Goal: Task Accomplishment & Management: Use online tool/utility

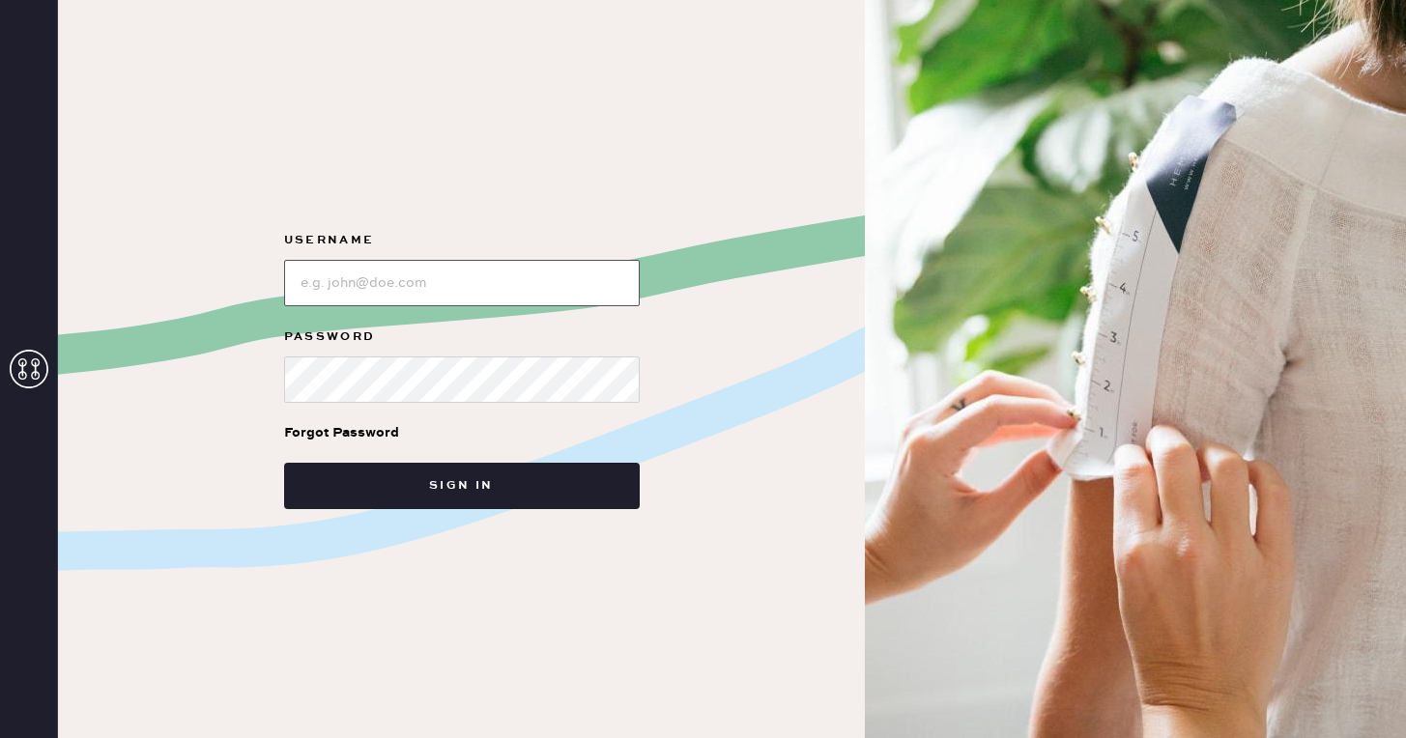
click at [515, 281] on input "loginName" at bounding box center [462, 283] width 356 height 46
type input "reformationscottsdale"
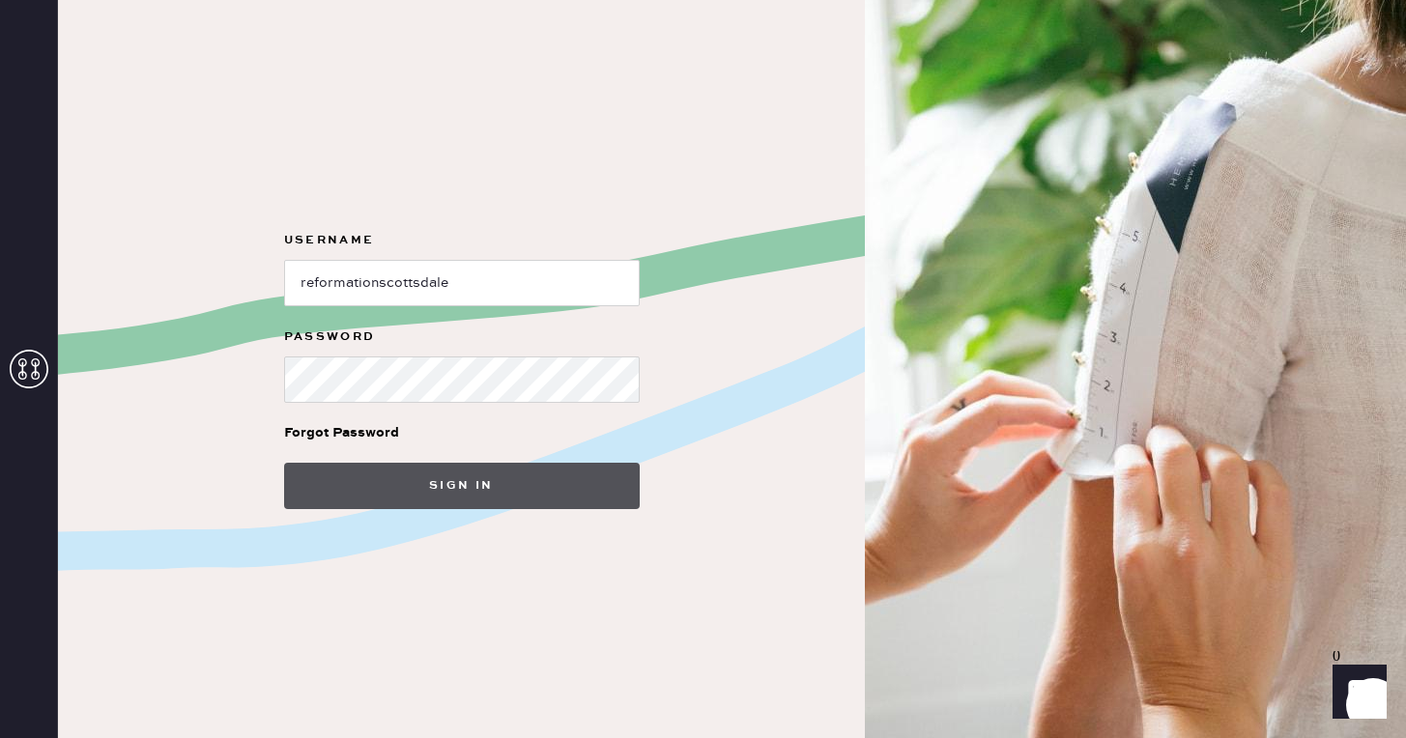
click at [551, 480] on button "Sign in" at bounding box center [462, 486] width 356 height 46
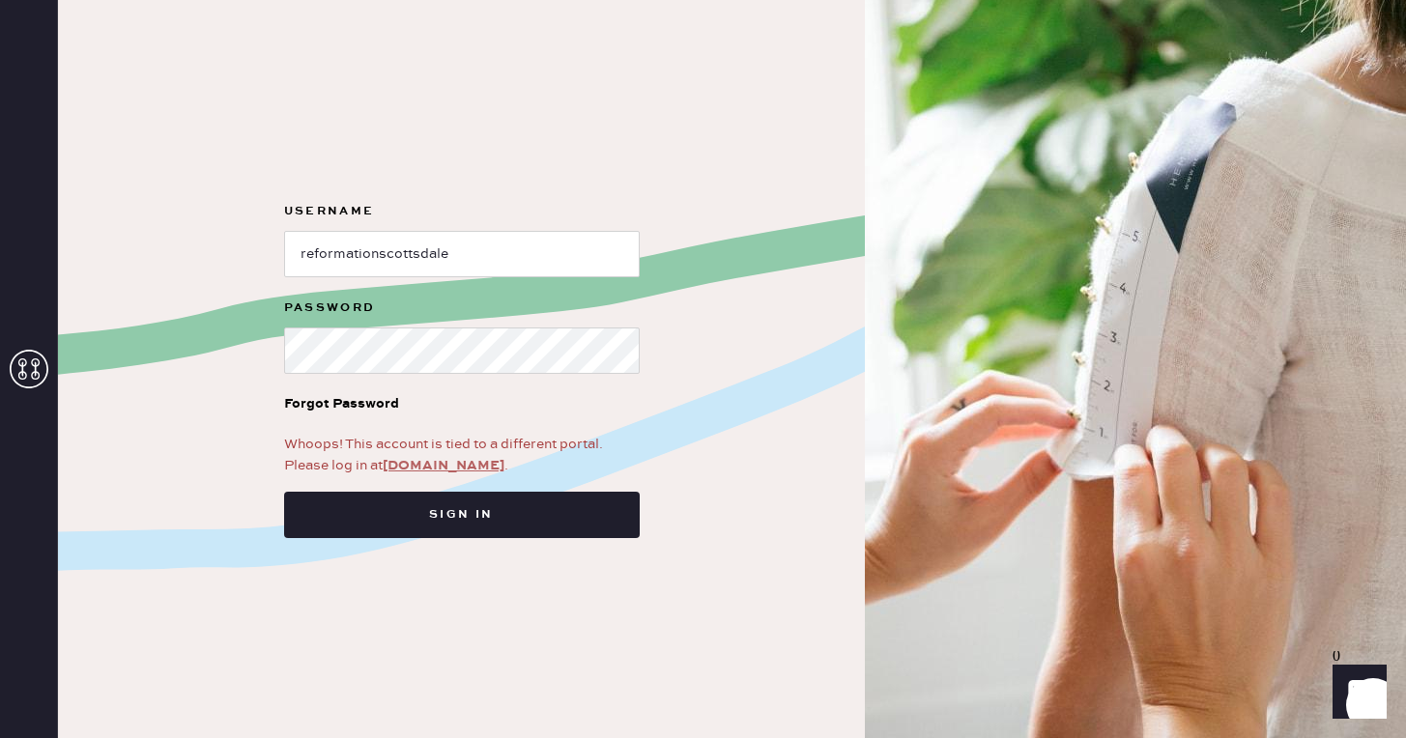
click at [455, 461] on link "[DOMAIN_NAME]" at bounding box center [444, 465] width 122 height 17
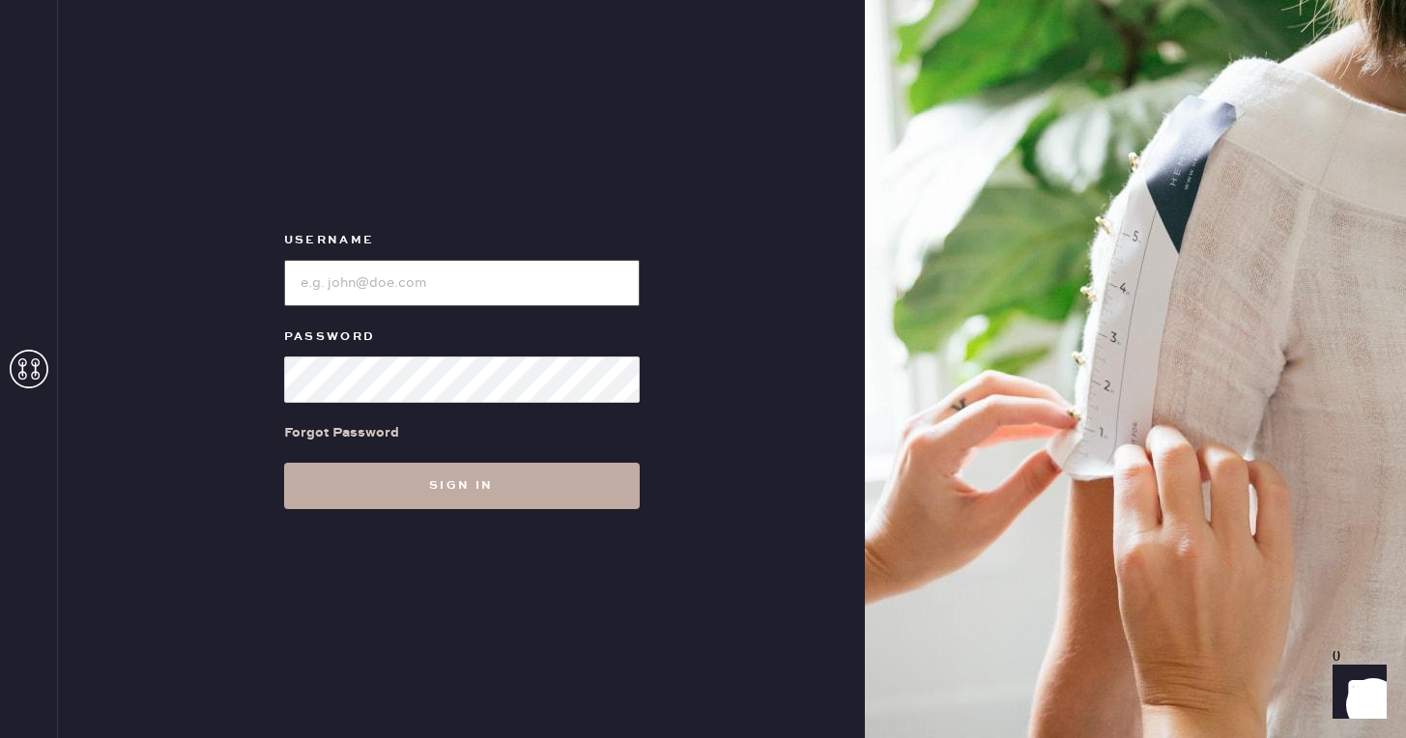
type input "reformationscottsdale"
click at [432, 485] on button "Sign in" at bounding box center [462, 486] width 356 height 46
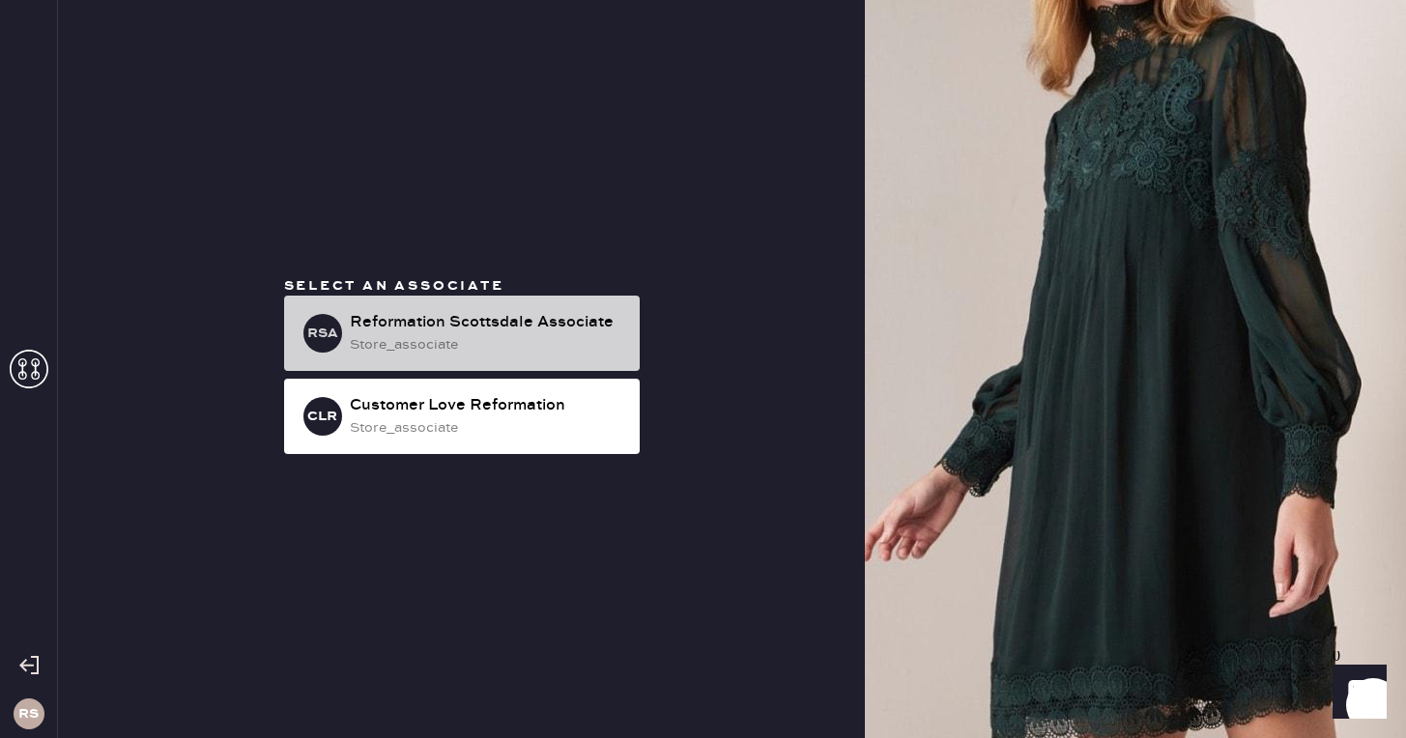
click at [447, 328] on div "Reformation Scottsdale Associate" at bounding box center [487, 322] width 274 height 23
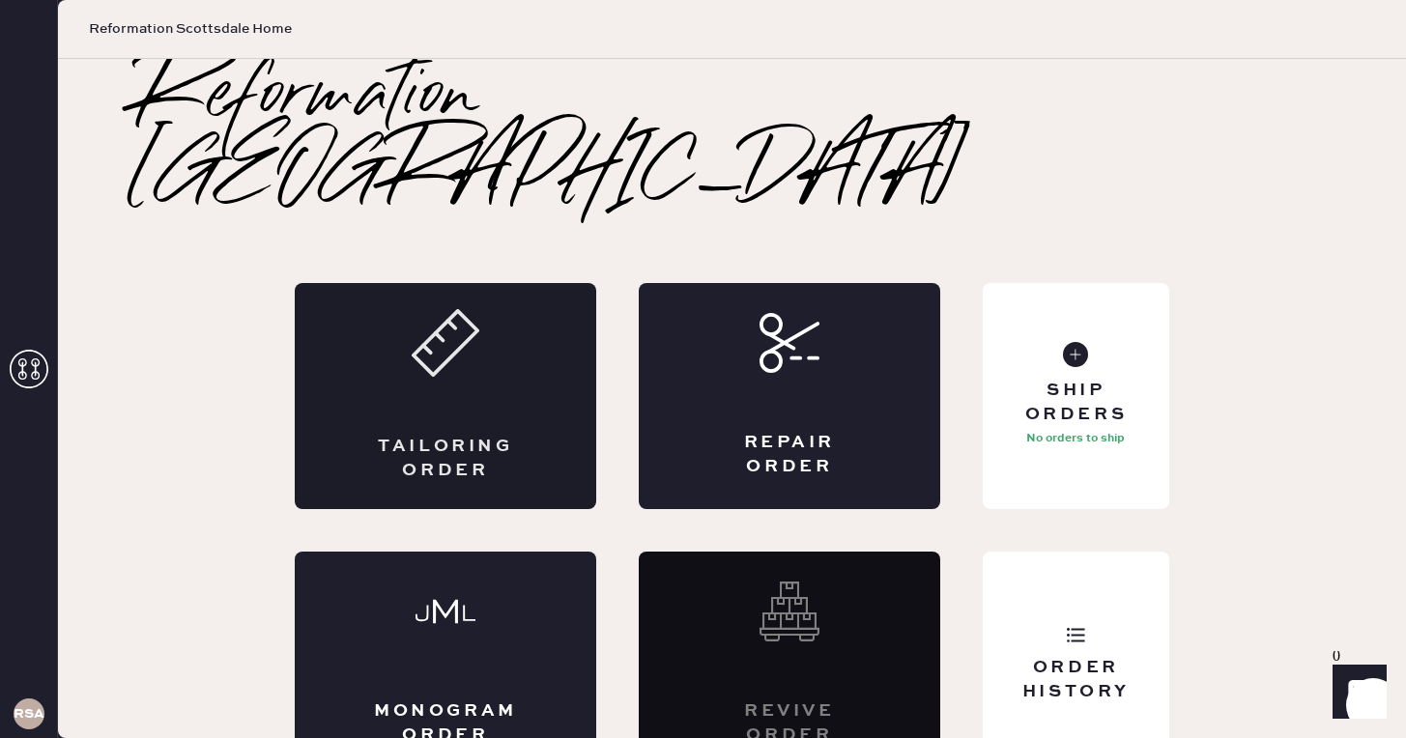
click at [459, 330] on div "Tailoring Order" at bounding box center [446, 396] width 302 height 226
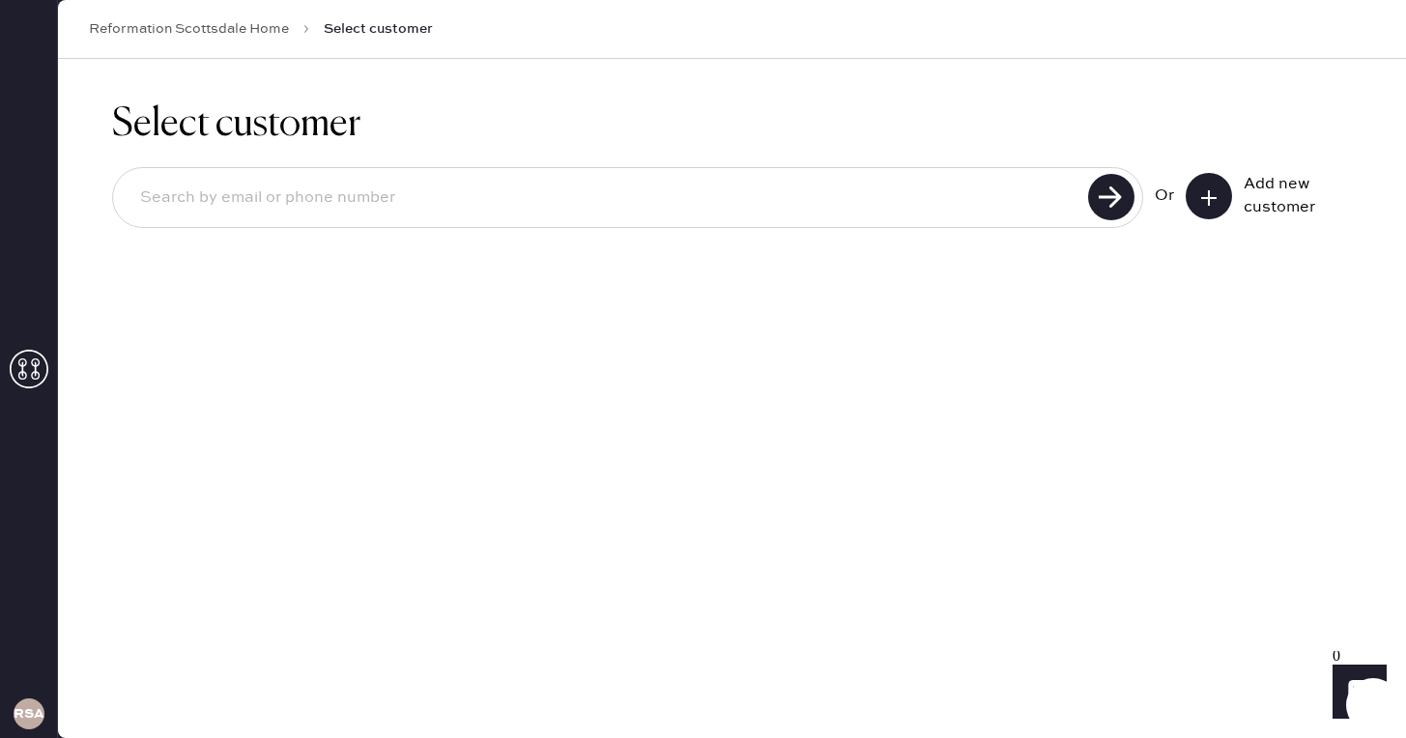
click at [386, 203] on input at bounding box center [604, 198] width 958 height 44
type input "parker_kiersten@yahoo.com"
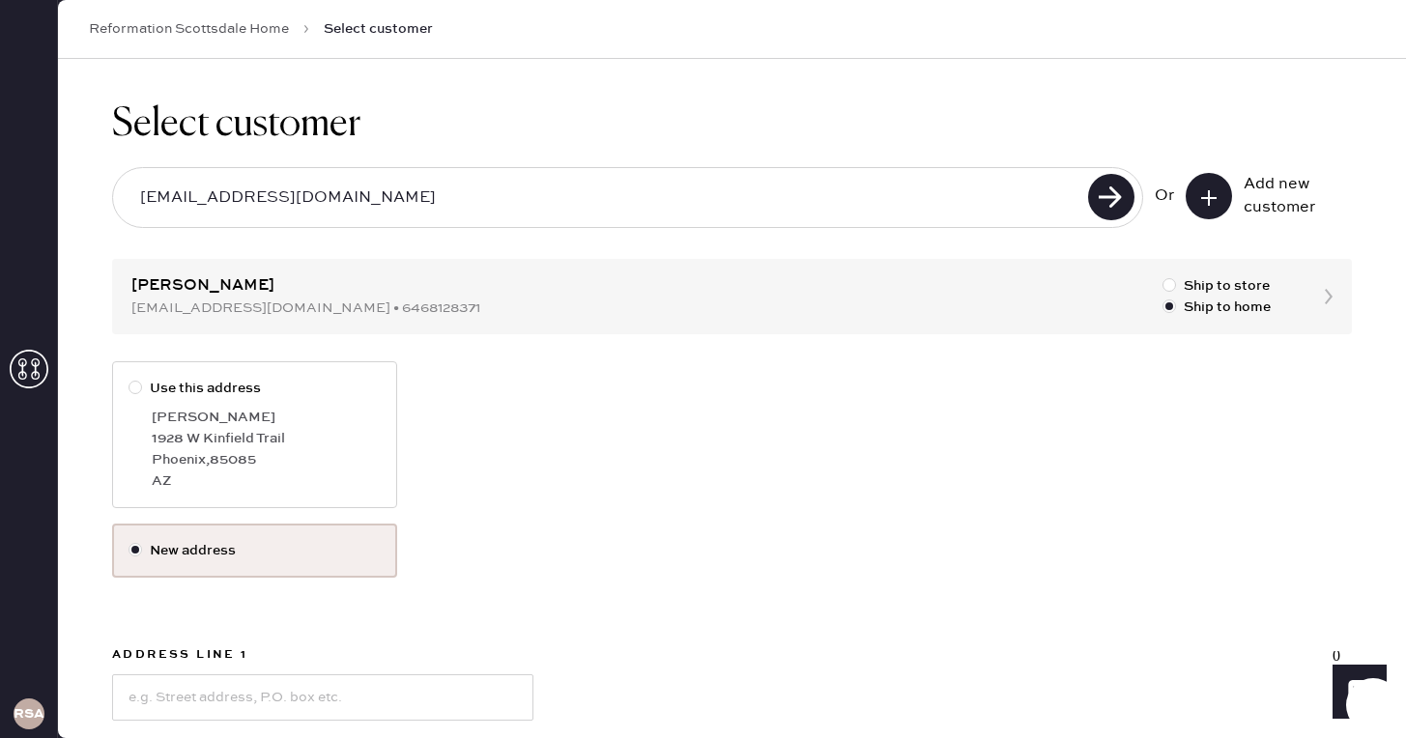
click at [139, 384] on div at bounding box center [136, 388] width 14 height 14
click at [129, 379] on input "Use this address" at bounding box center [129, 378] width 1 height 1
radio input "true"
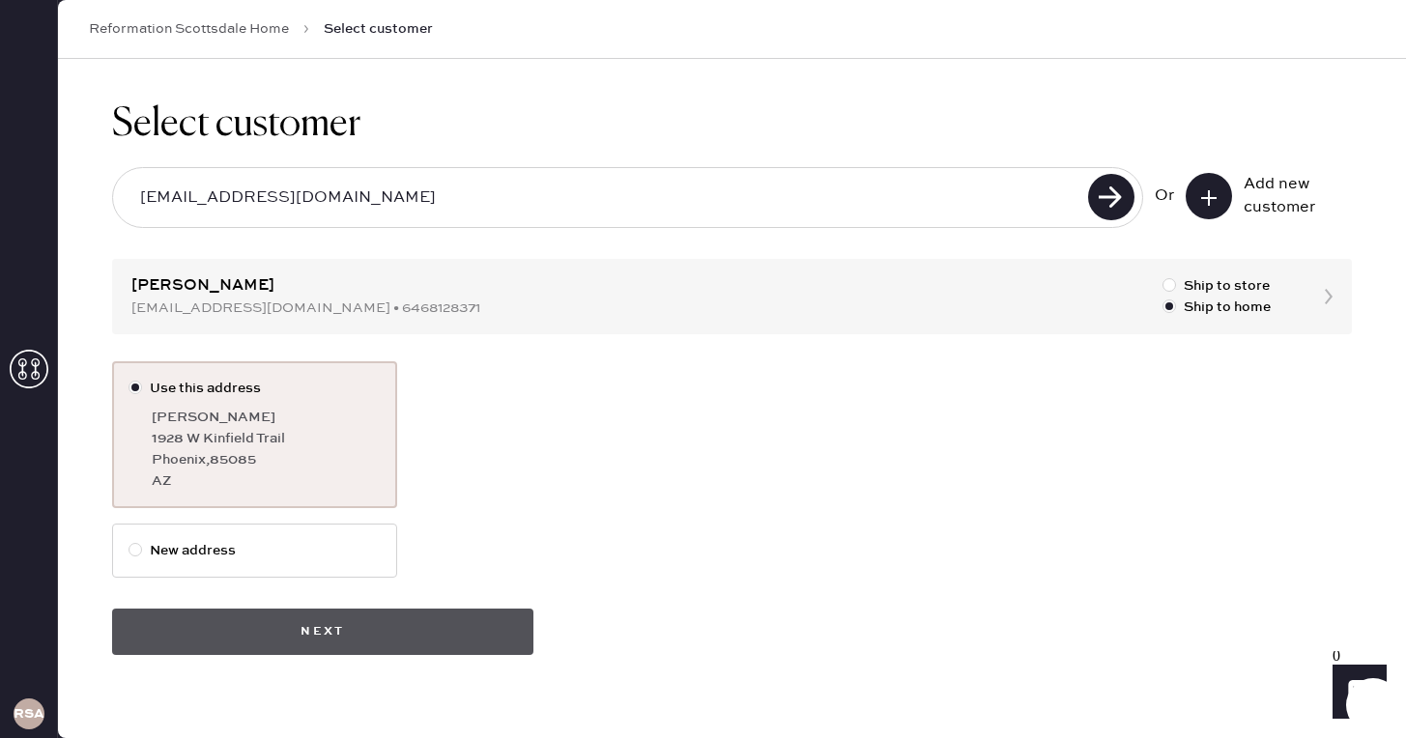
click at [280, 632] on button "Next" at bounding box center [322, 632] width 421 height 46
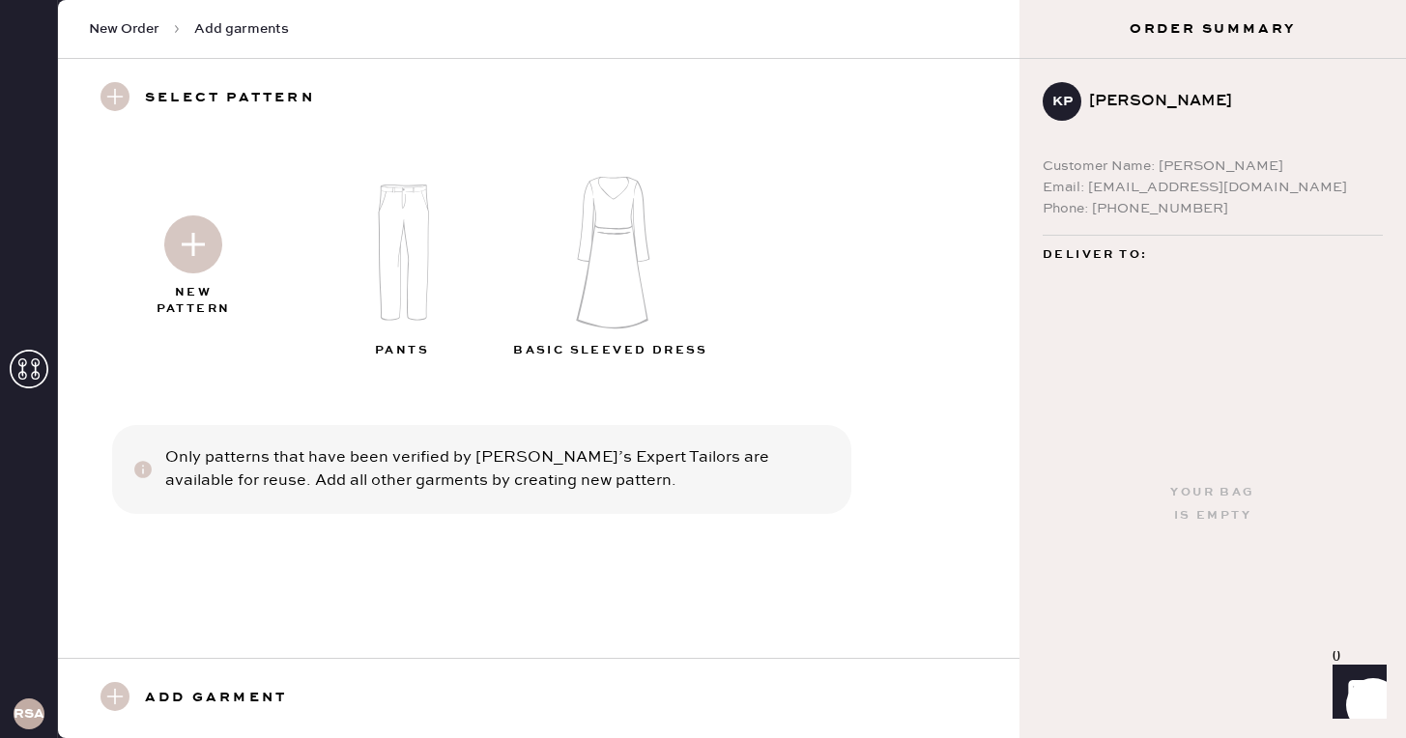
click at [609, 294] on img at bounding box center [612, 252] width 209 height 167
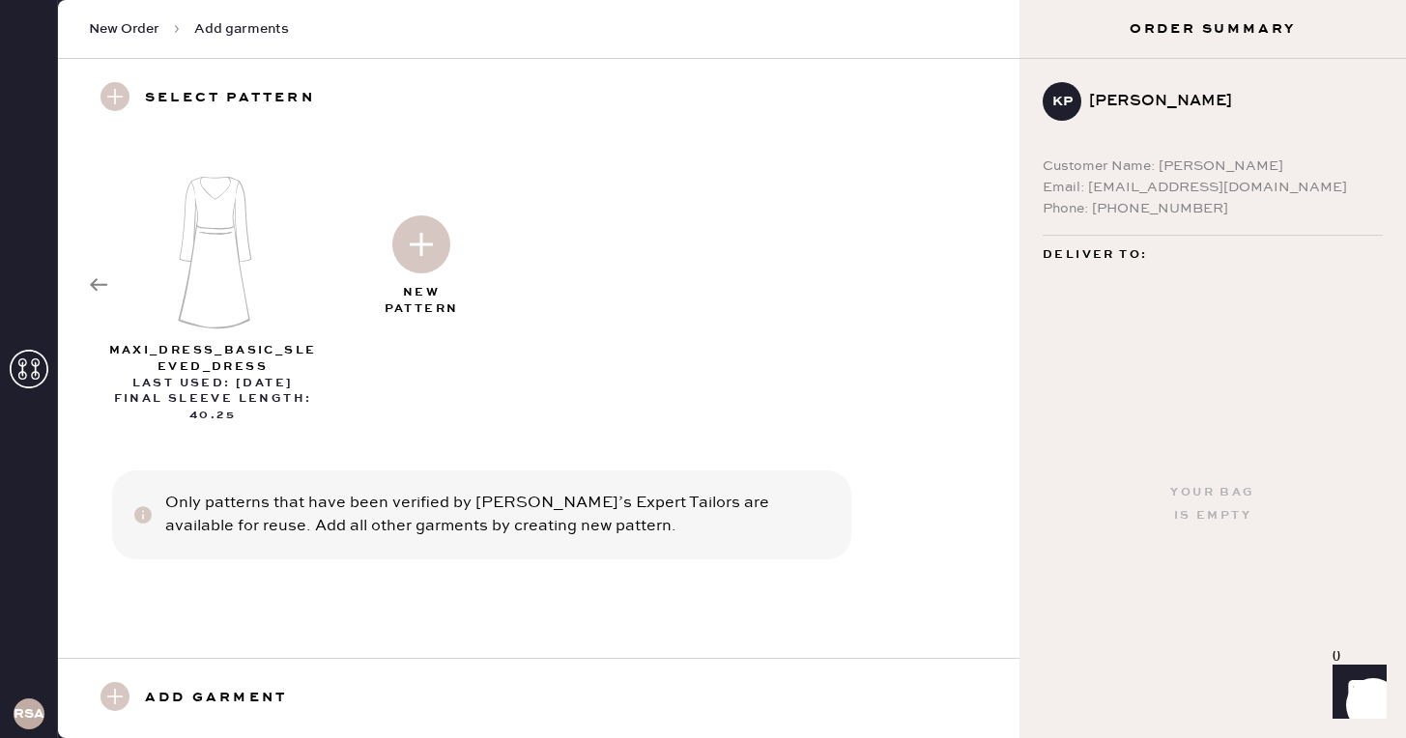
click at [425, 237] on img at bounding box center [421, 244] width 58 height 58
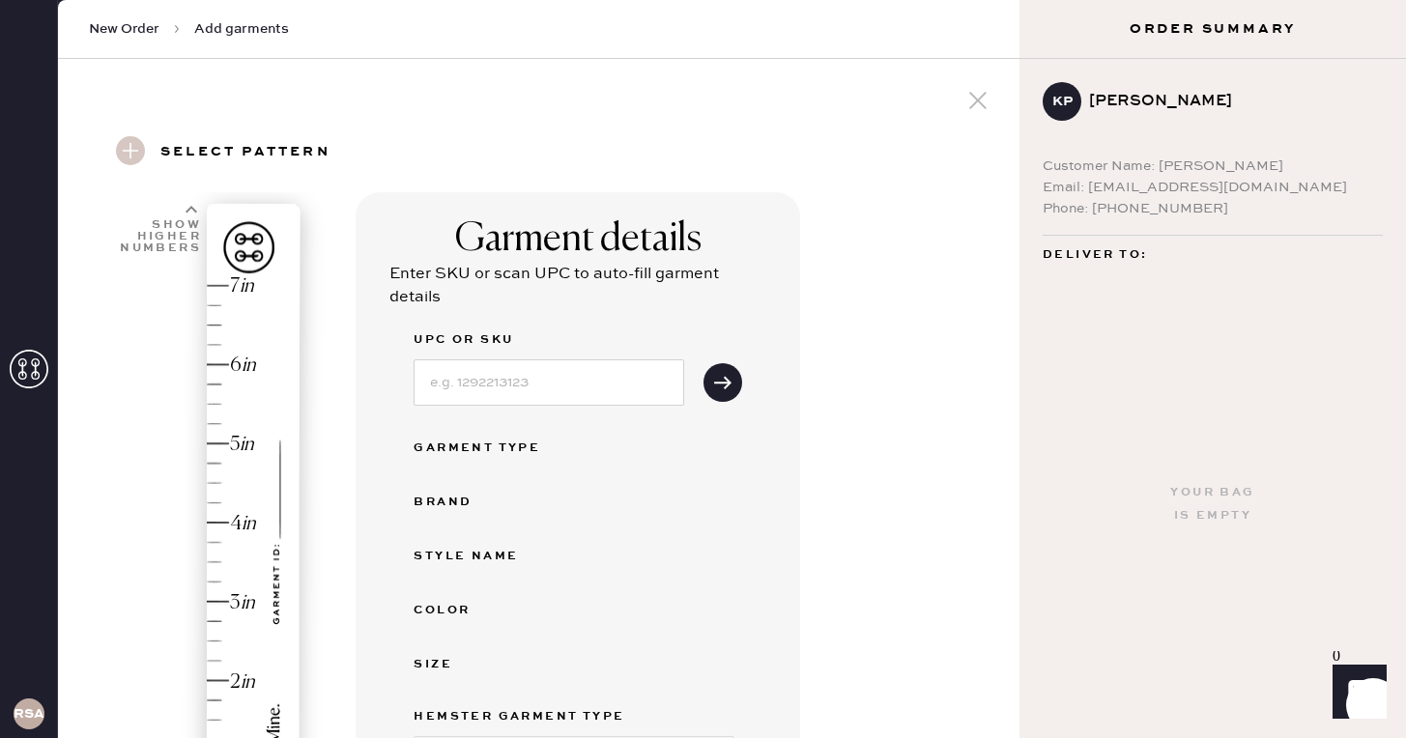
select select "8"
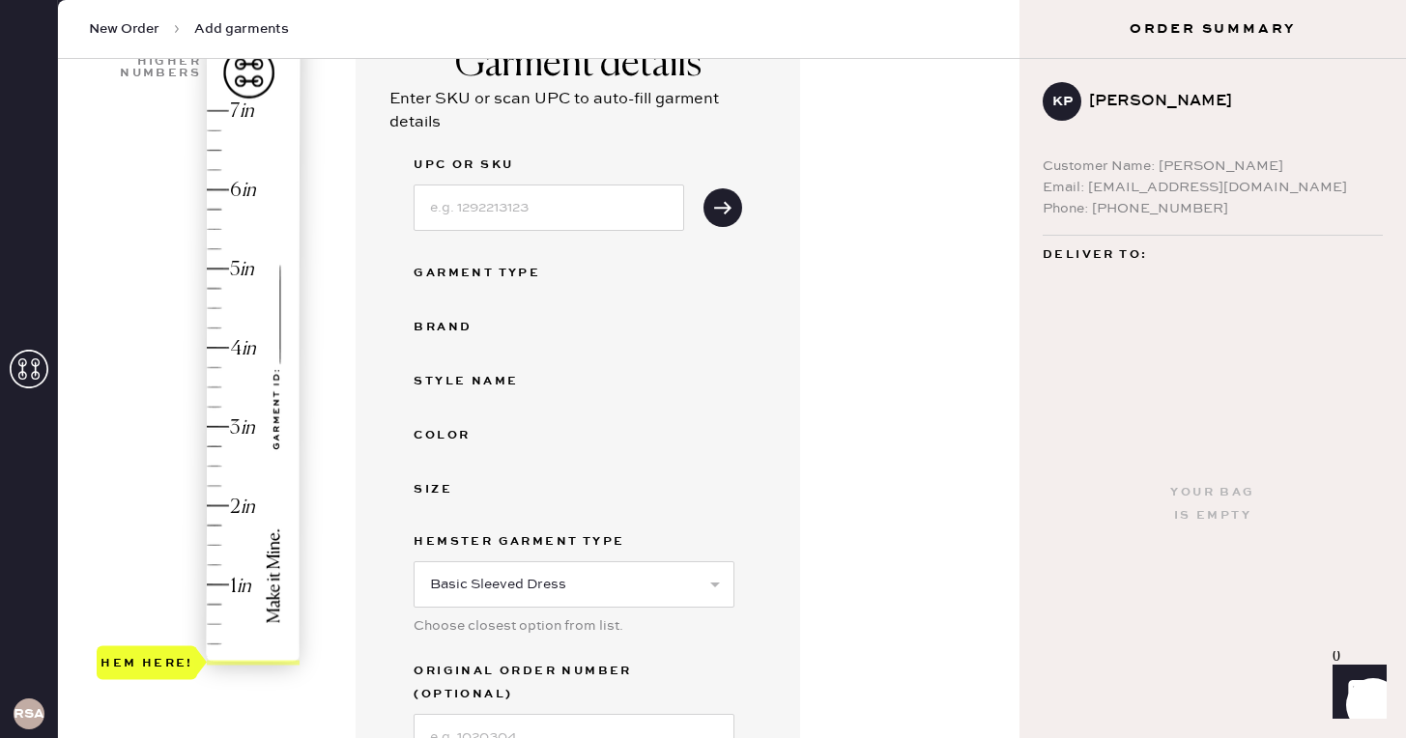
scroll to position [178, 0]
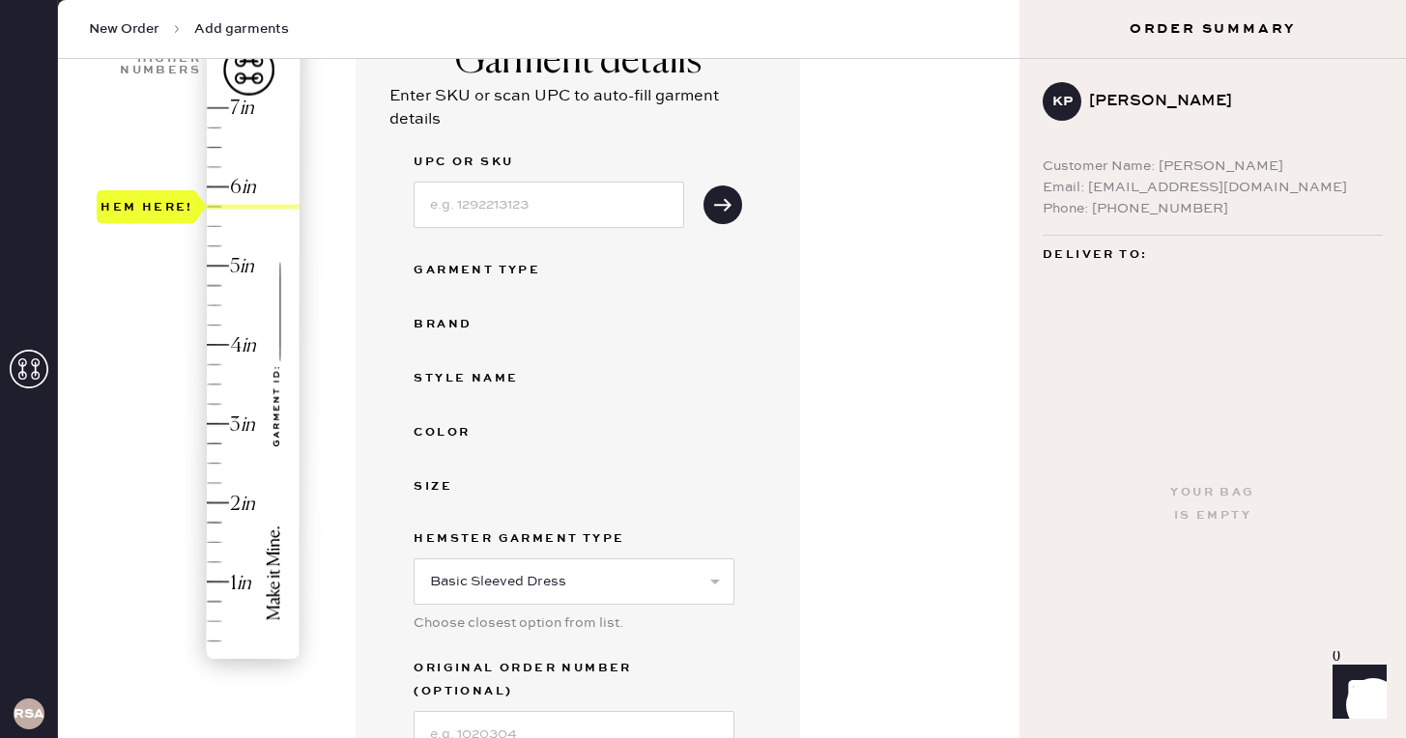
type input "6"
drag, startPoint x: 164, startPoint y: 644, endPoint x: 216, endPoint y: 187, distance: 459.1
click at [197, 187] on div "Hem here!" at bounding box center [147, 187] width 101 height 34
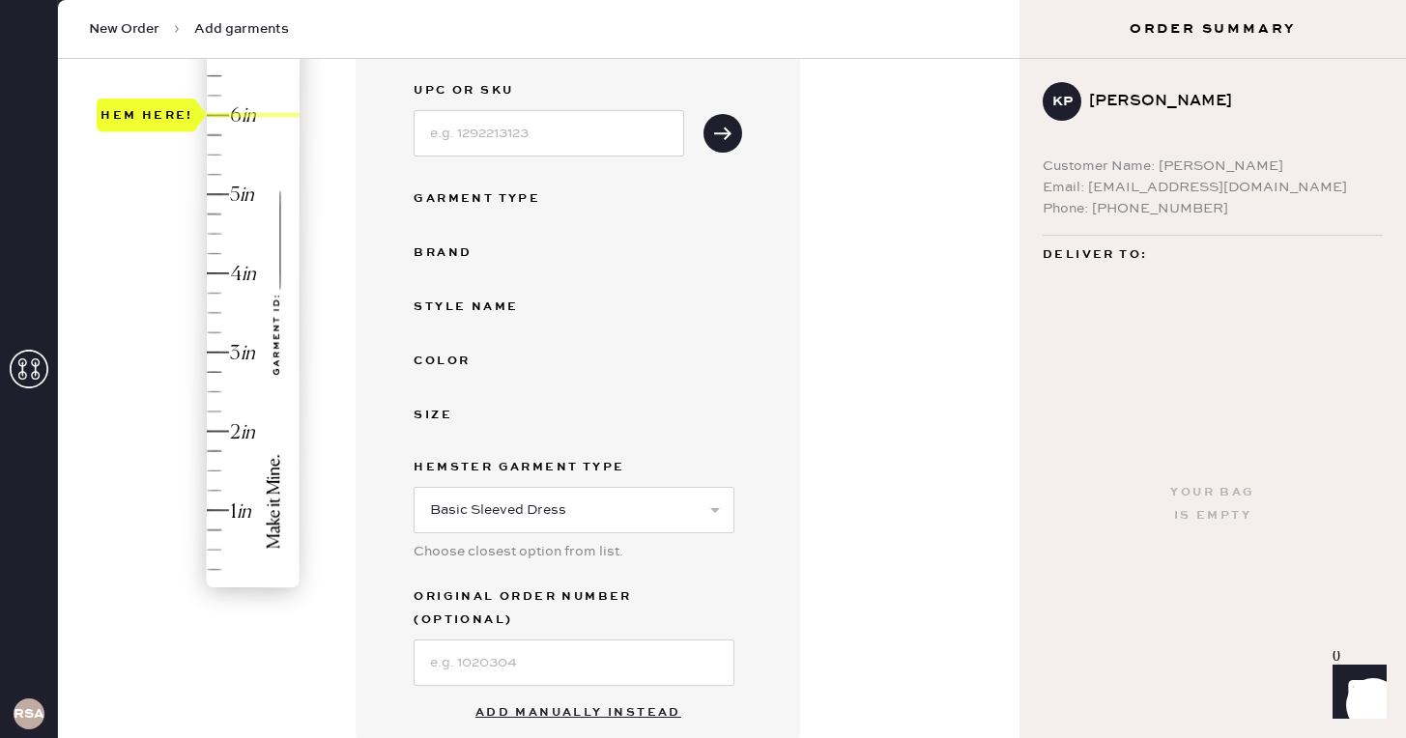
scroll to position [246, 0]
click at [592, 141] on input at bounding box center [549, 136] width 271 height 46
click at [524, 704] on button "Add manually instead" at bounding box center [578, 716] width 229 height 39
select select "8"
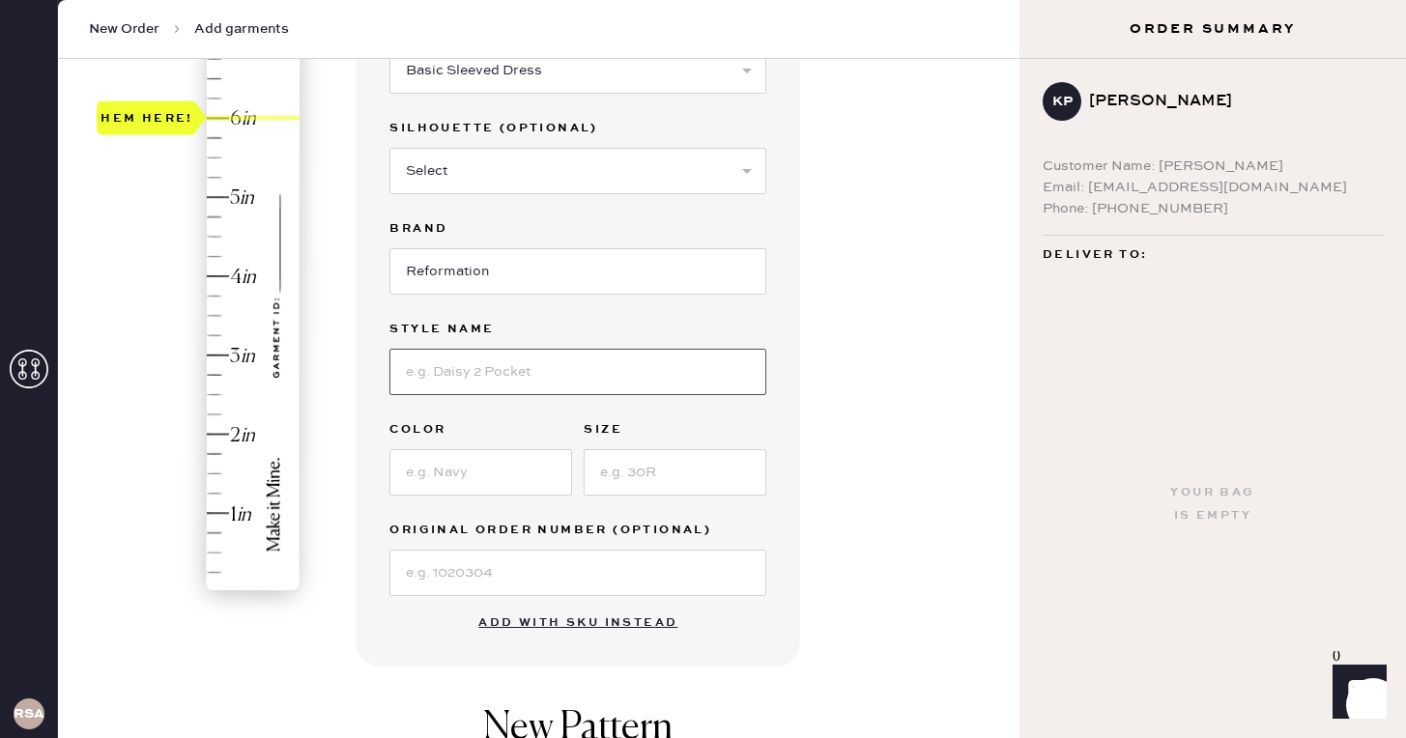
click at [511, 366] on input at bounding box center [577, 372] width 377 height 46
type input "Lydia Silk Dress"
click at [452, 485] on input at bounding box center [480, 472] width 183 height 46
type input "Mineral"
click at [662, 461] on input at bounding box center [675, 472] width 183 height 46
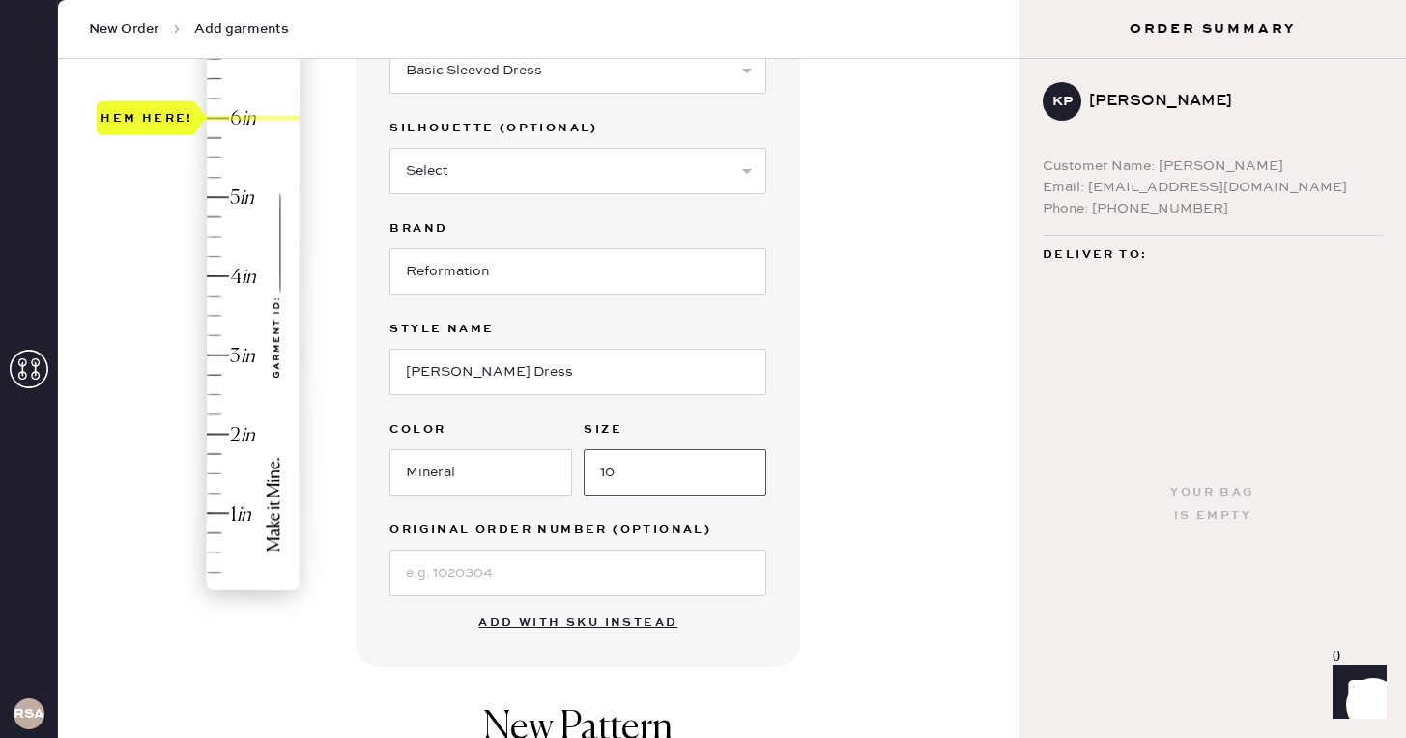
type input "10"
click at [534, 582] on input at bounding box center [577, 573] width 377 height 46
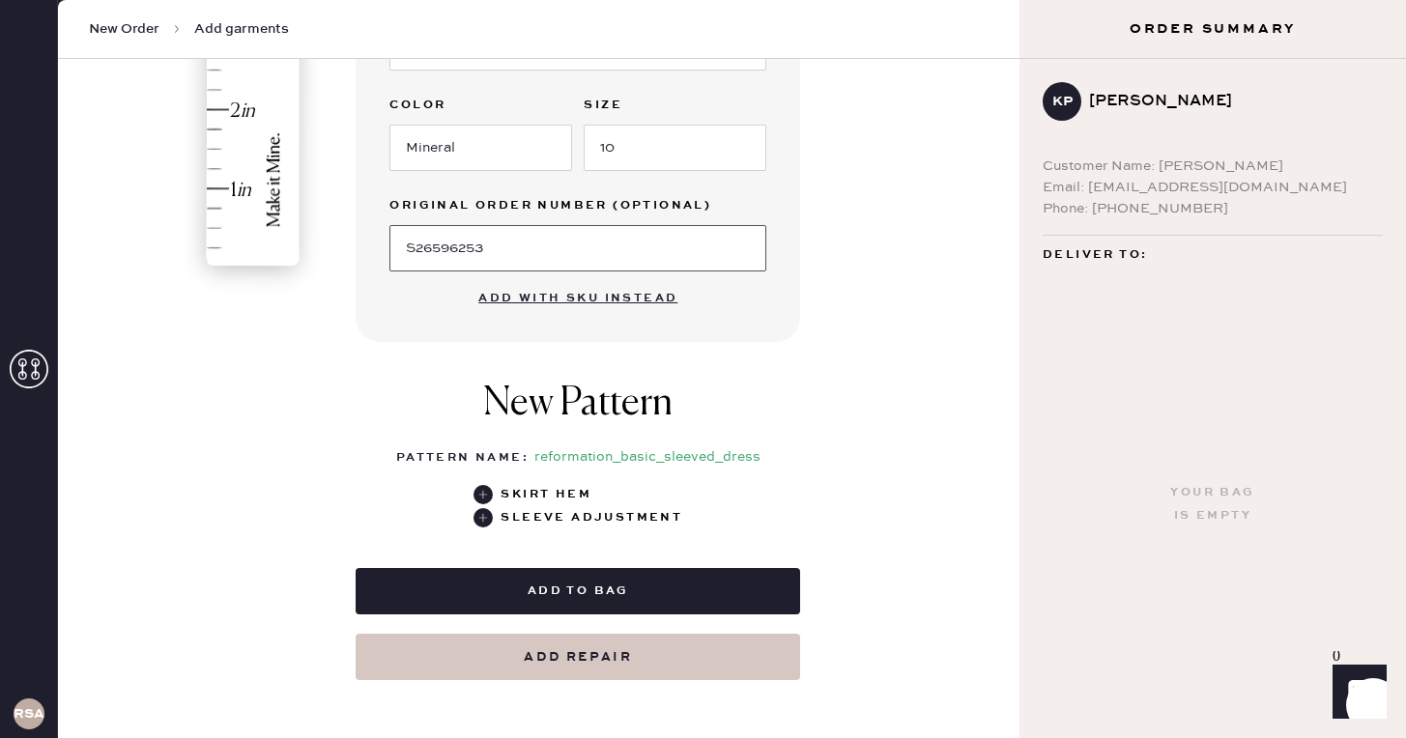
scroll to position [589, 0]
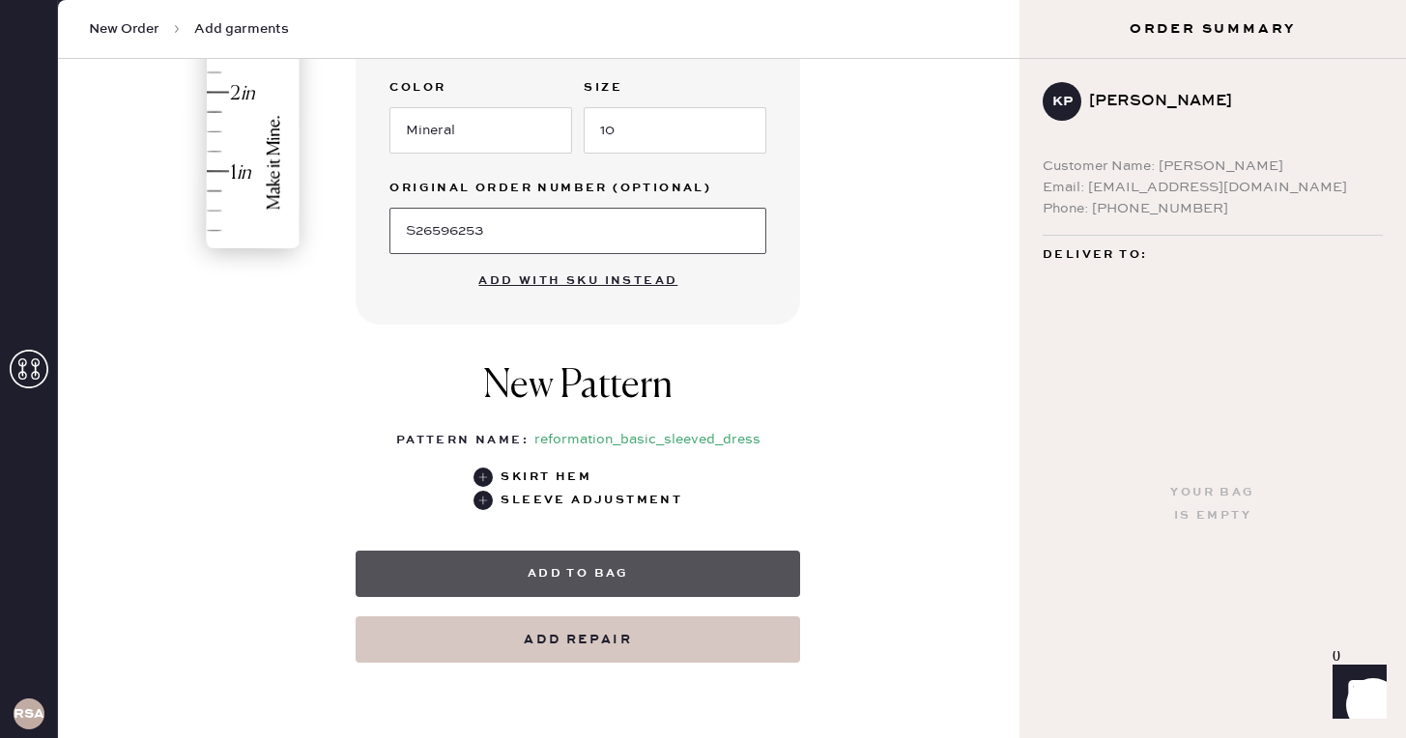
type input "S26596253"
click at [706, 564] on button "Add to bag" at bounding box center [578, 574] width 445 height 46
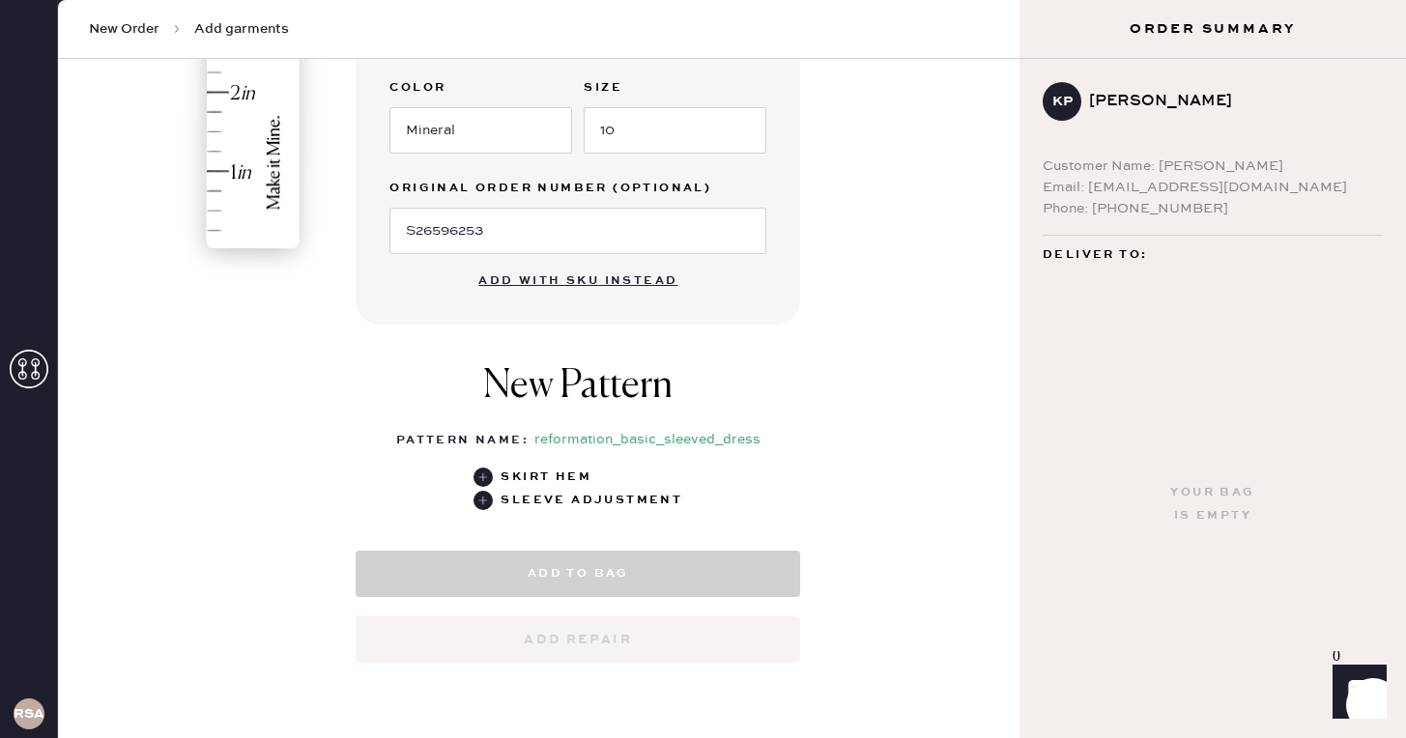
select select "8"
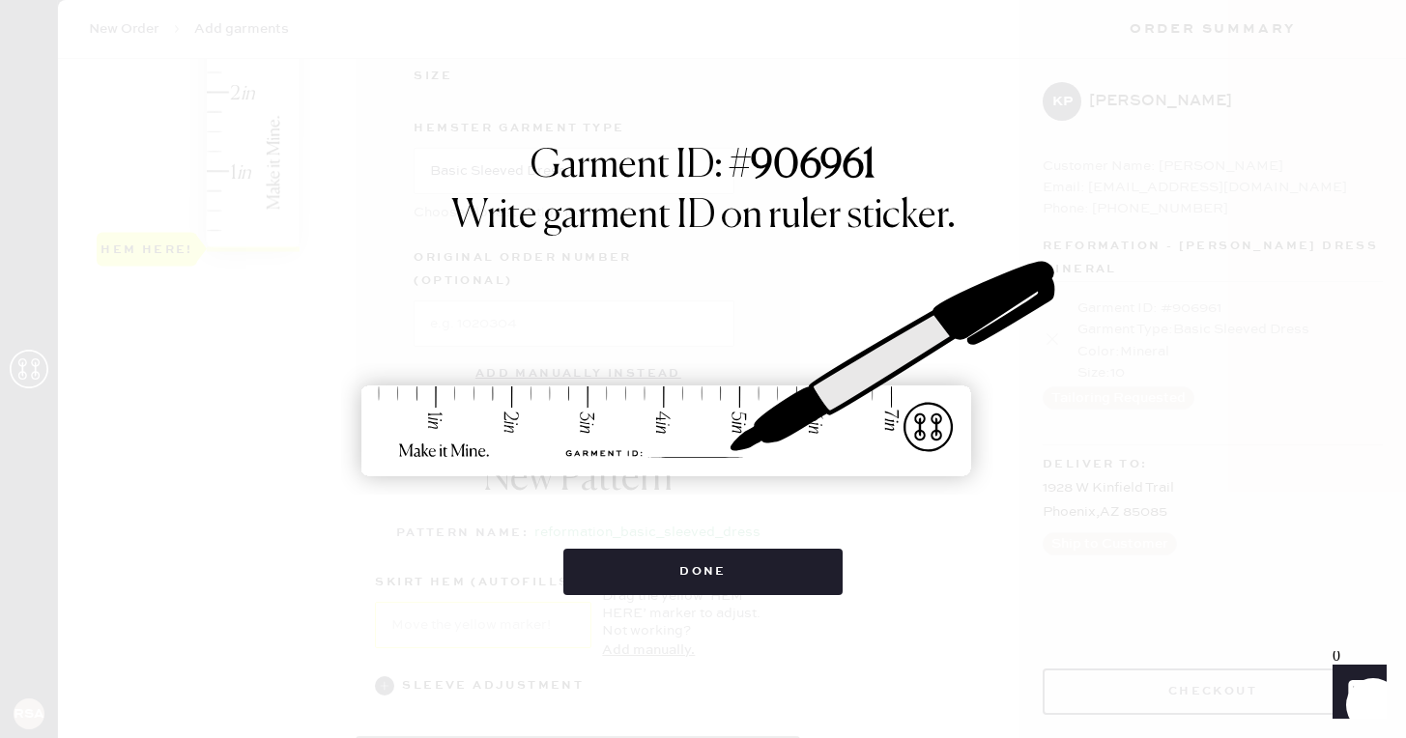
click at [706, 564] on button "Done" at bounding box center [702, 572] width 279 height 46
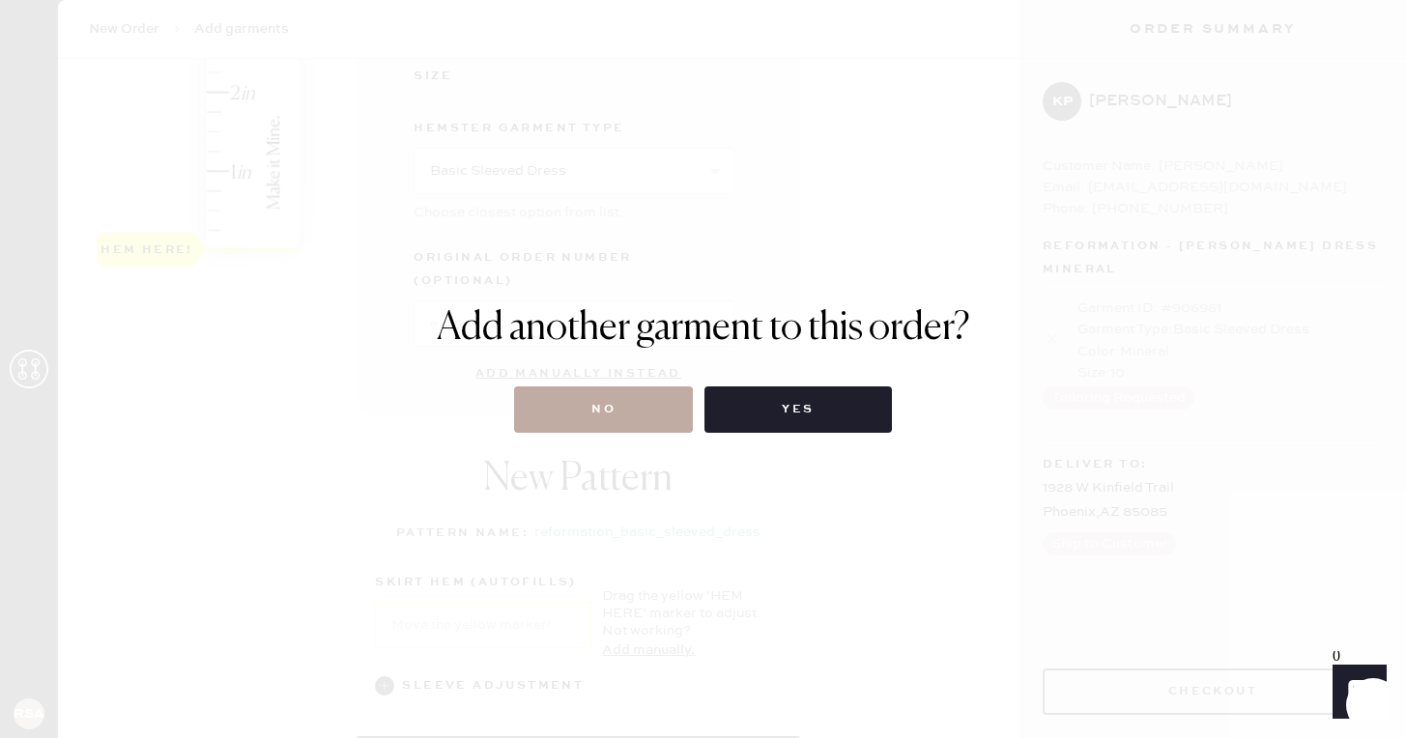
click at [650, 416] on button "No" at bounding box center [603, 410] width 179 height 46
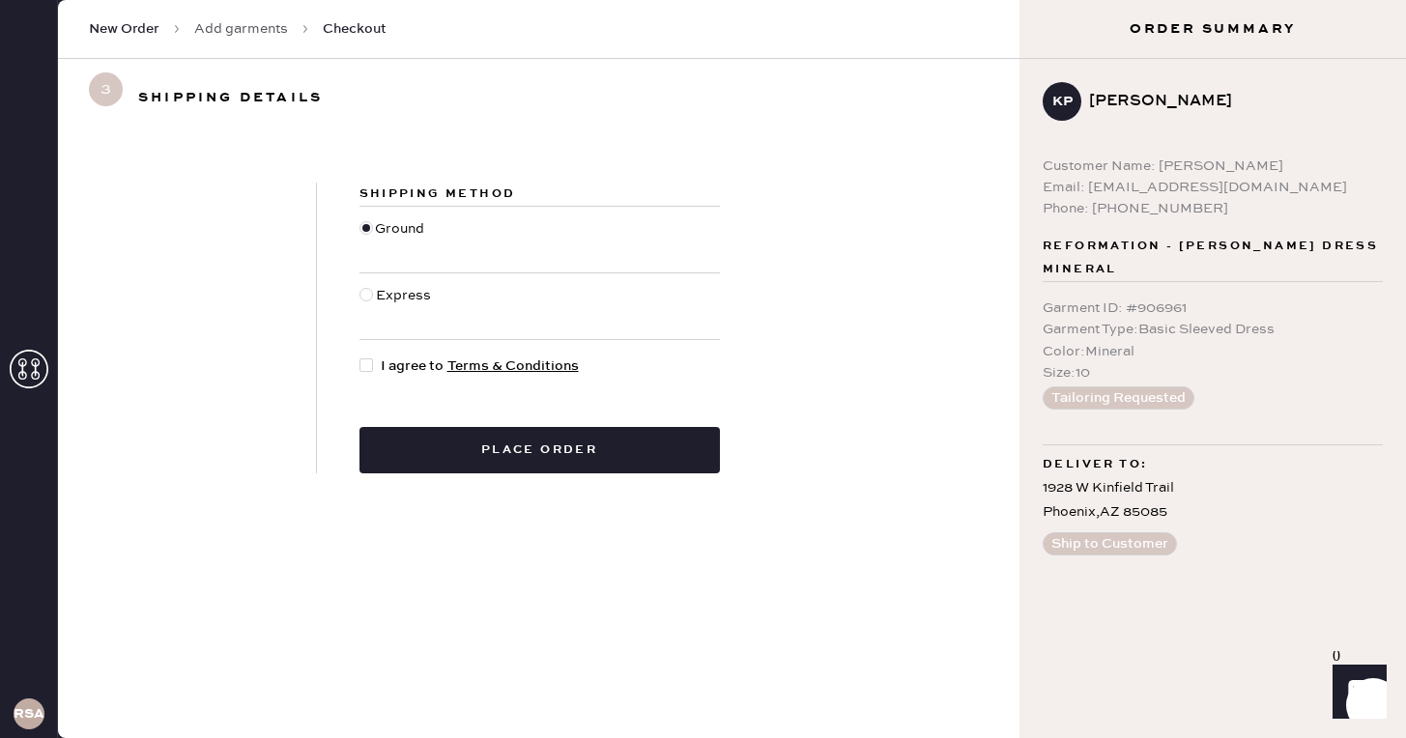
click at [368, 362] on div at bounding box center [366, 366] width 14 height 14
click at [360, 357] on input "I agree to Terms & Conditions" at bounding box center [359, 356] width 1 height 1
checkbox input "true"
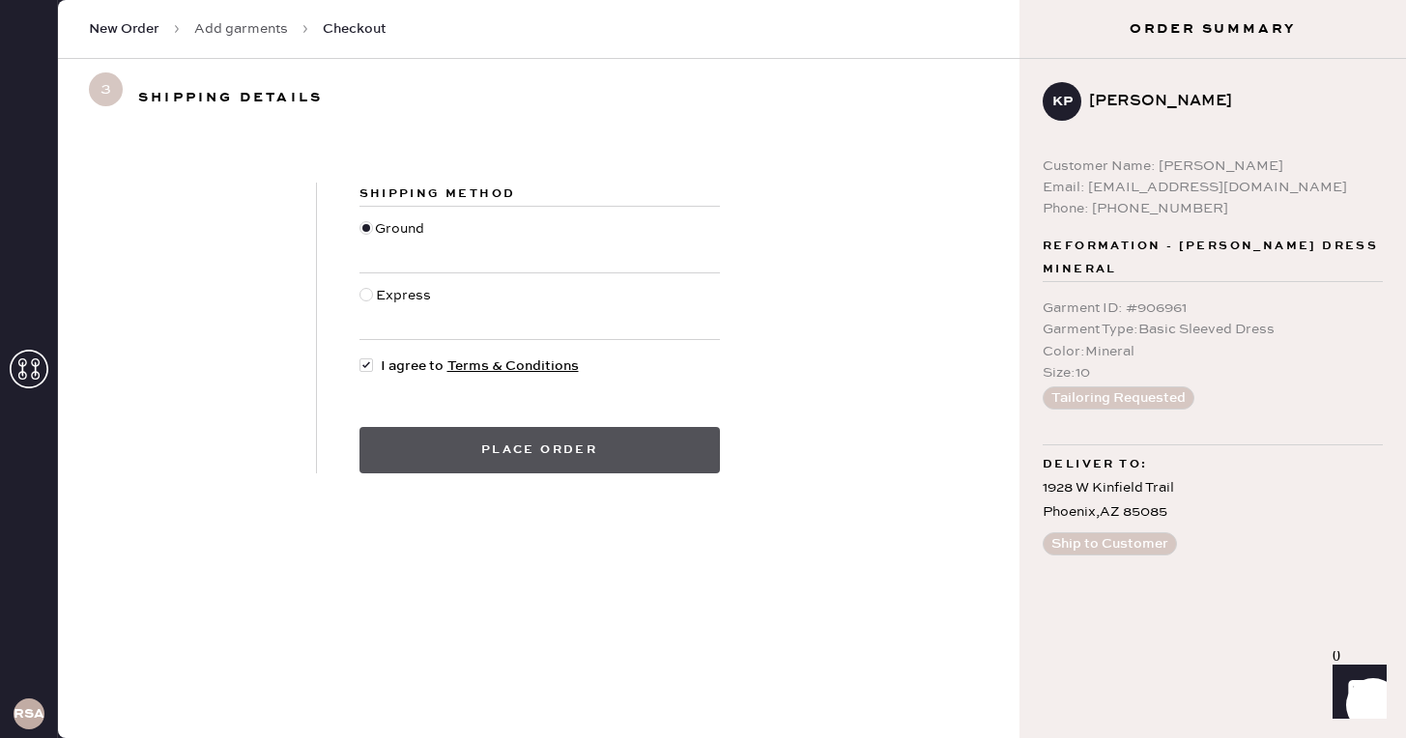
click at [485, 445] on button "Place order" at bounding box center [539, 450] width 360 height 46
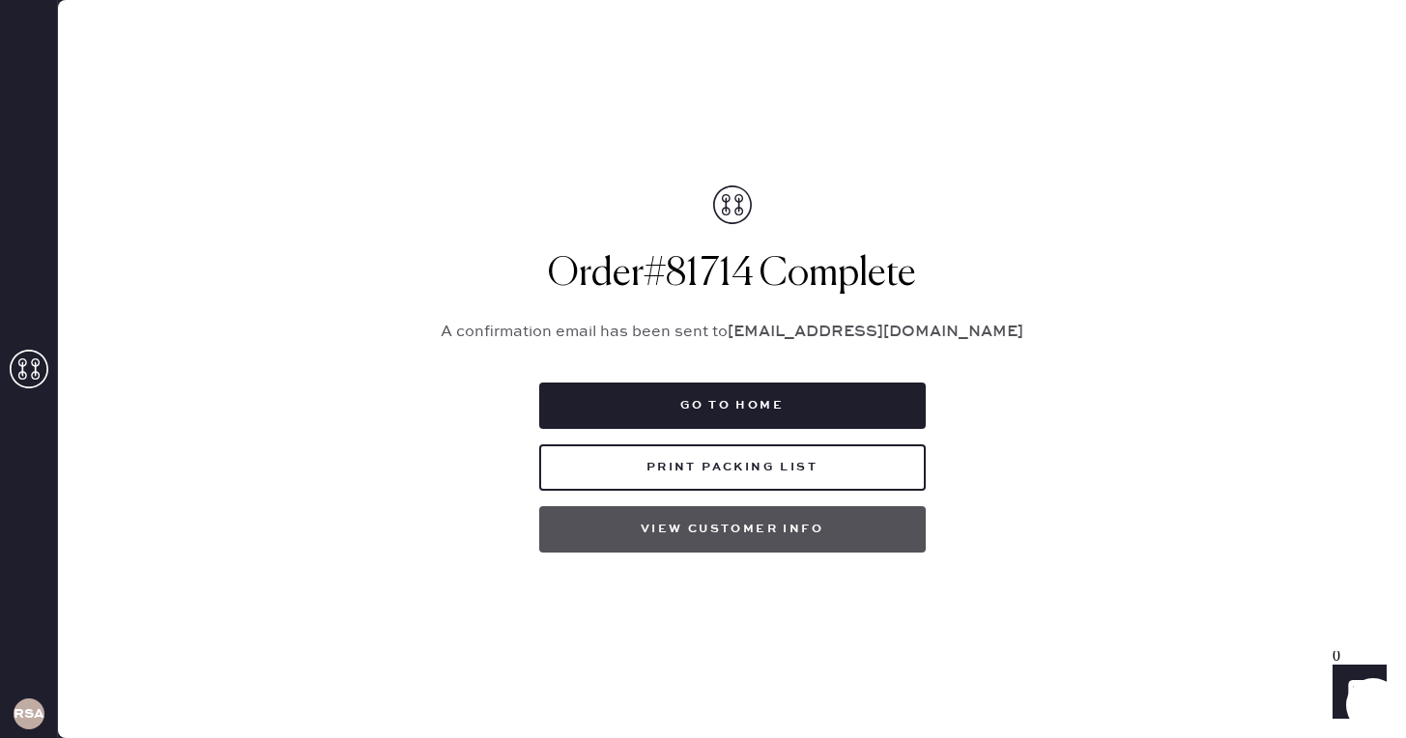
click at [762, 534] on button "View customer info" at bounding box center [732, 529] width 387 height 46
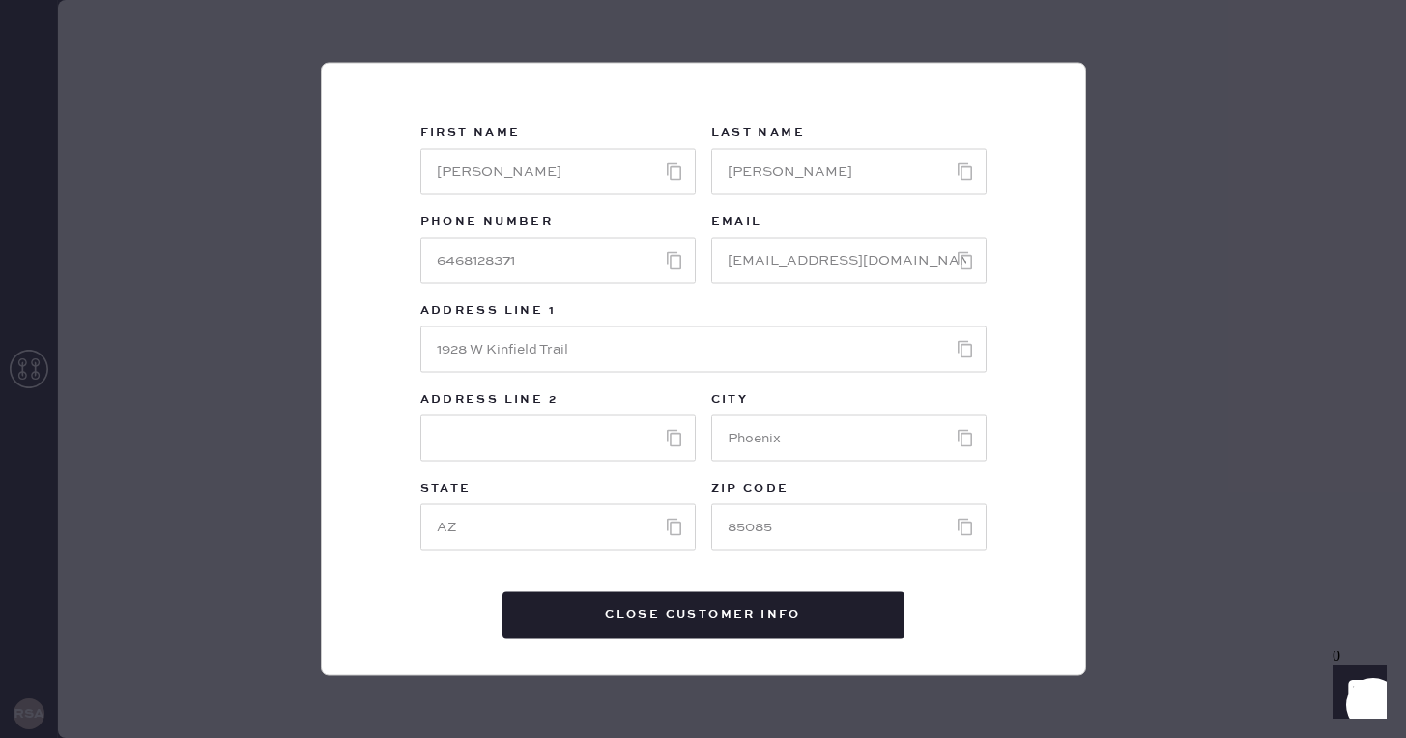
click at [687, 629] on button "Close Customer Info" at bounding box center [704, 615] width 402 height 46
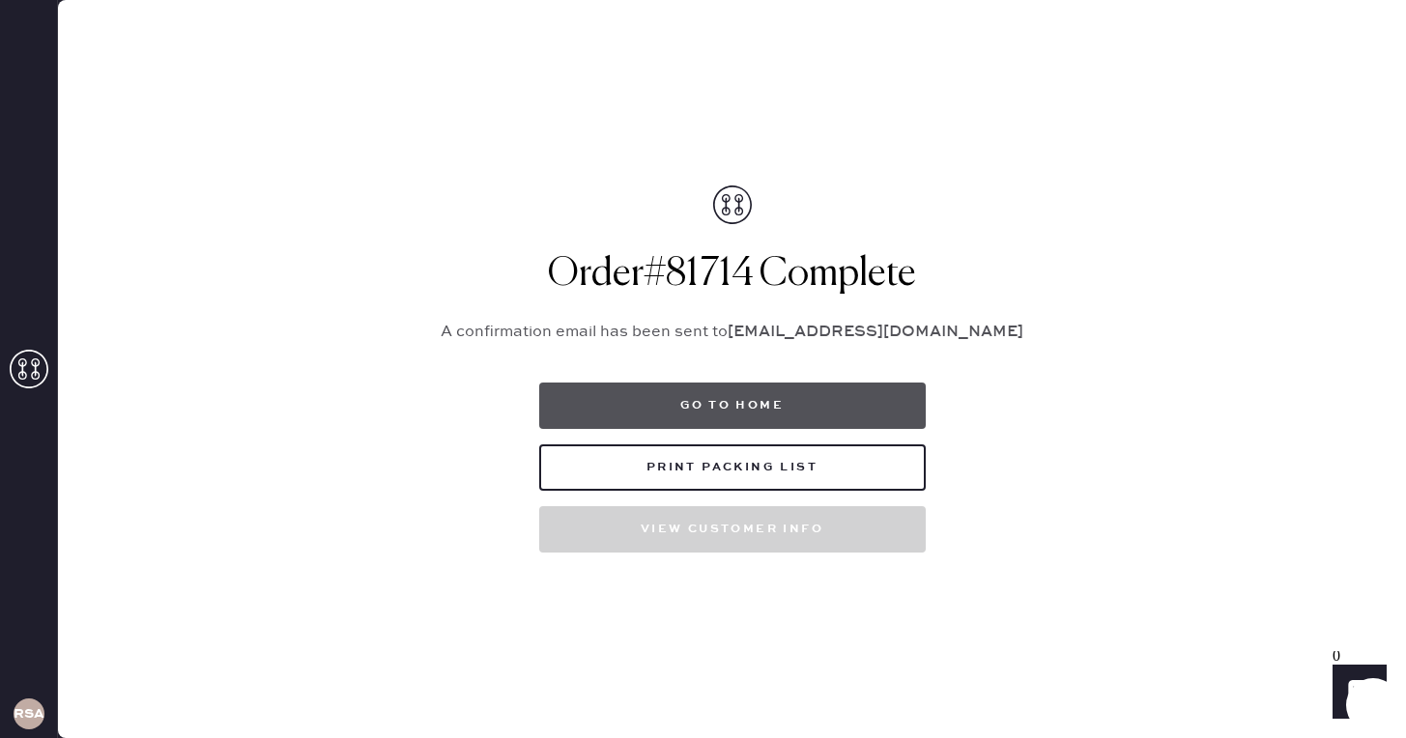
click at [779, 394] on button "Go to home" at bounding box center [732, 406] width 387 height 46
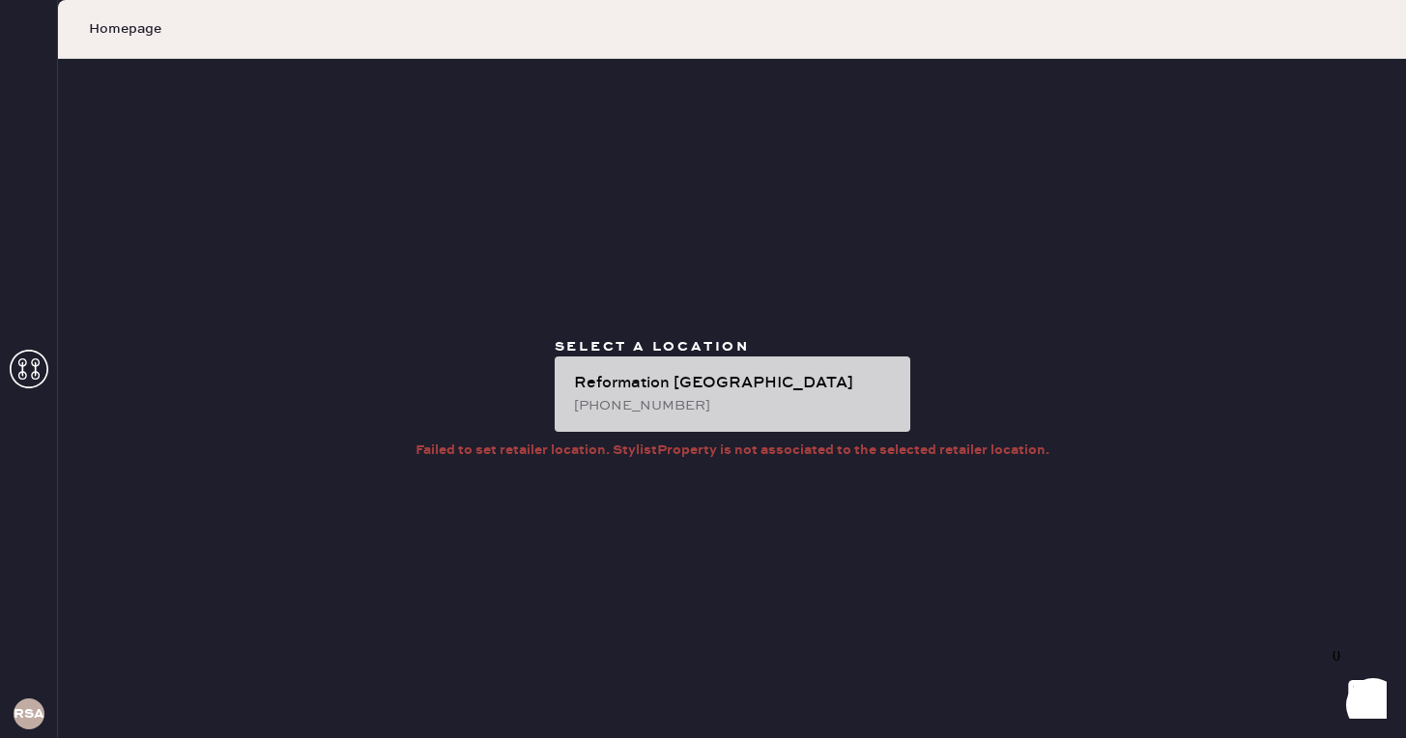
click at [625, 403] on div "(520) 503-3329" at bounding box center [734, 405] width 321 height 21
click at [652, 425] on div "Reformation Scottsdale (520) 503-3329" at bounding box center [733, 394] width 356 height 75
click at [643, 388] on div "Reformation Scottsdale" at bounding box center [734, 383] width 321 height 23
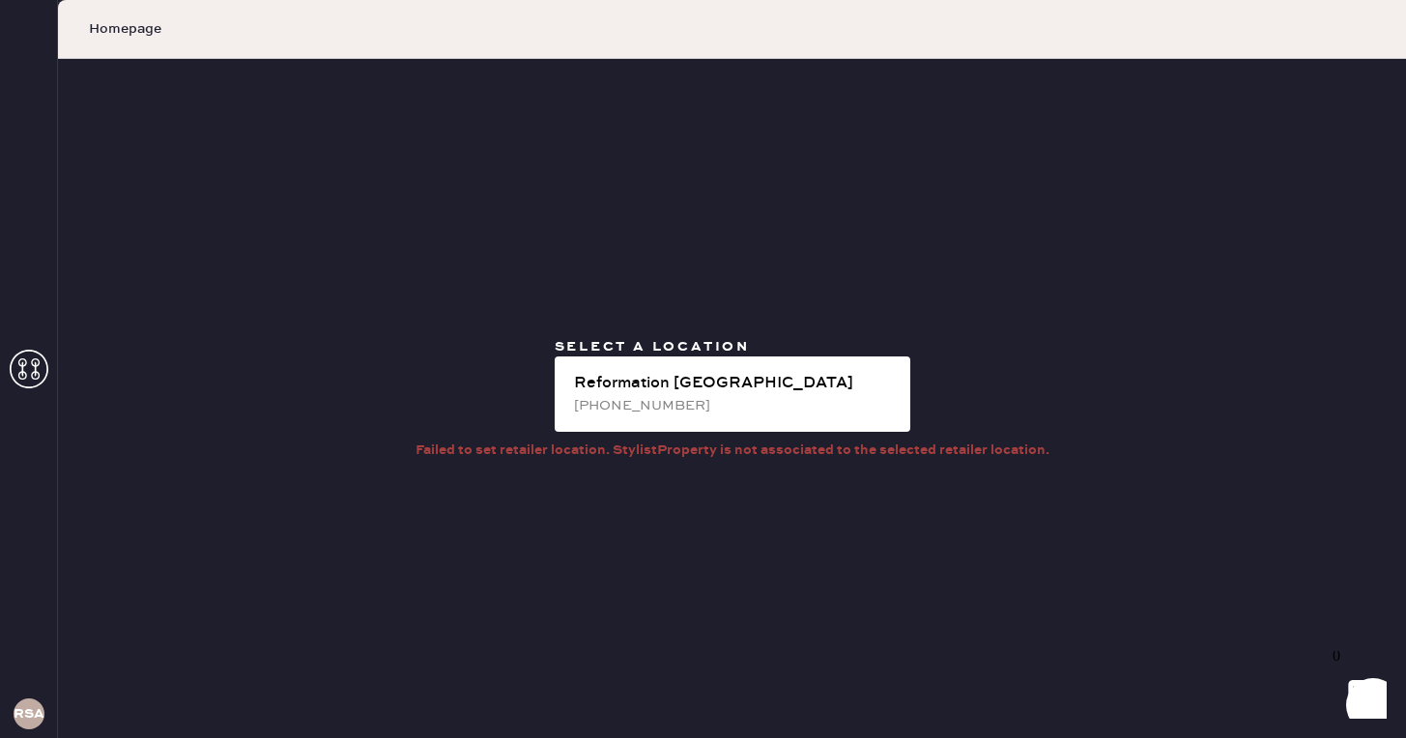
click at [24, 721] on h3 "RSA" at bounding box center [29, 714] width 31 height 14
click at [45, 355] on icon at bounding box center [29, 369] width 39 height 39
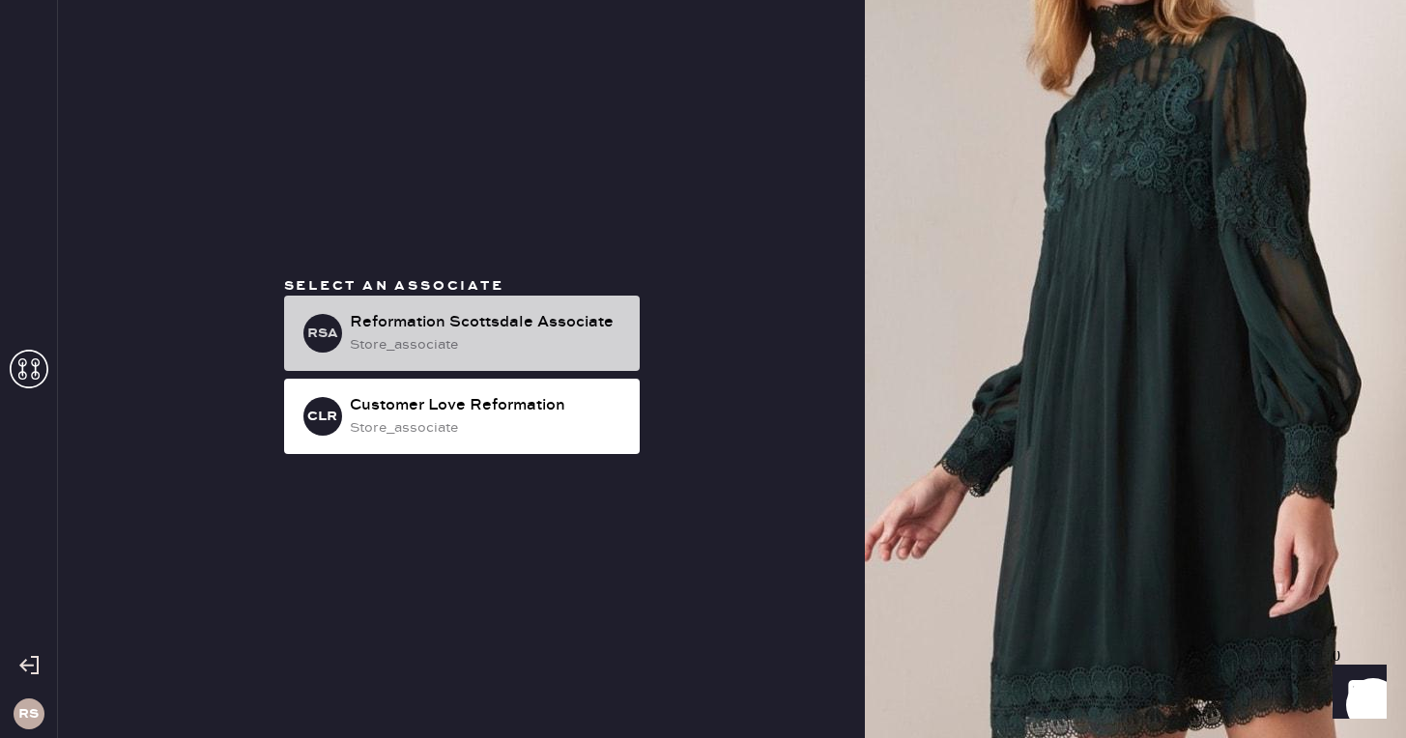
click at [412, 330] on div "Reformation Scottsdale Associate" at bounding box center [487, 322] width 274 height 23
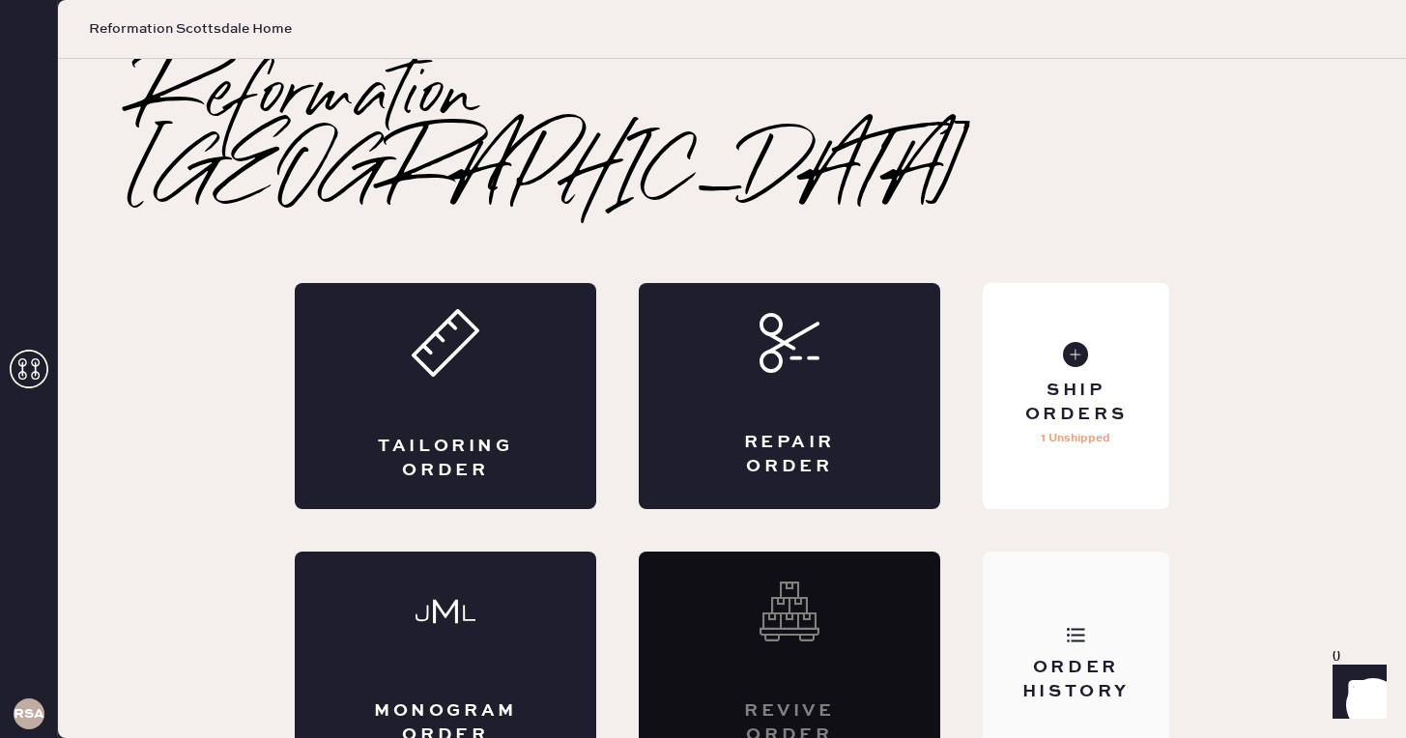
click at [1071, 656] on div "Order History" at bounding box center [1076, 680] width 156 height 48
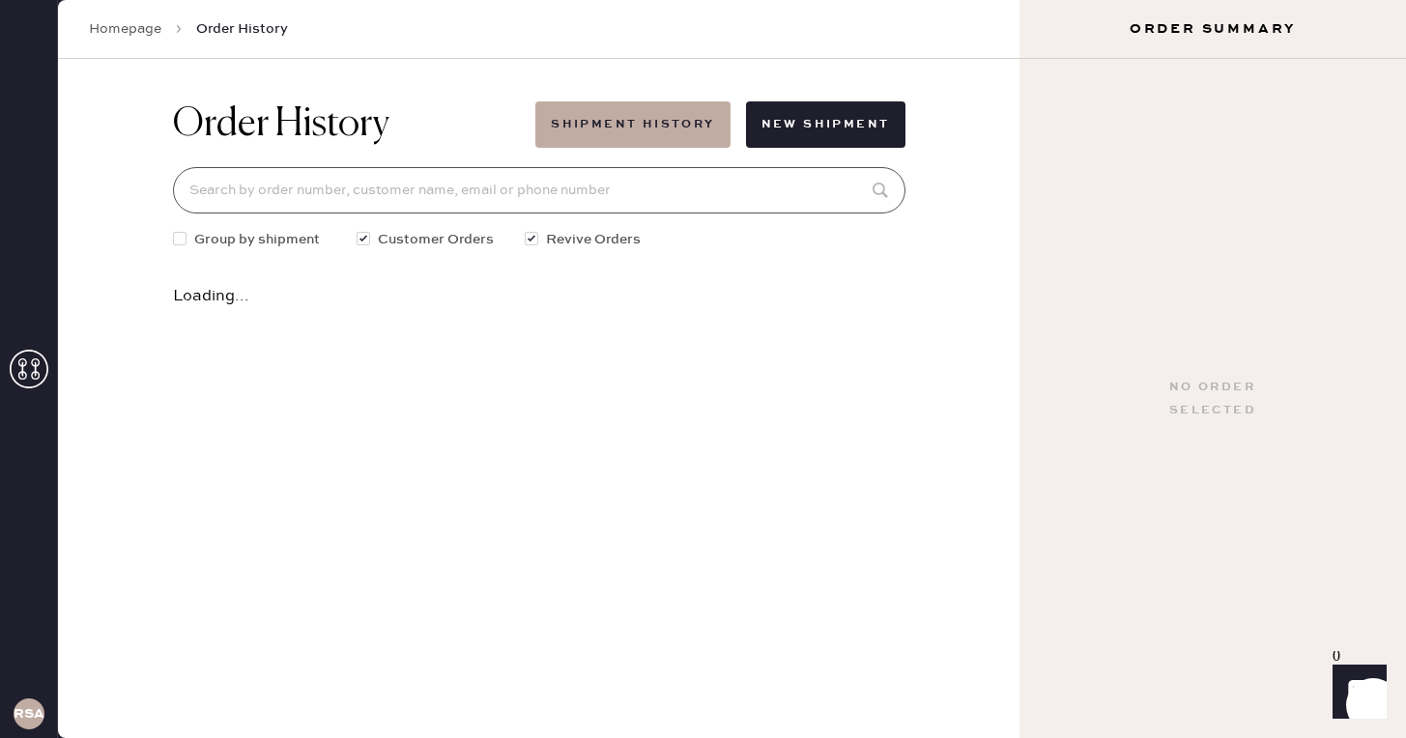
click at [568, 192] on input at bounding box center [539, 190] width 733 height 46
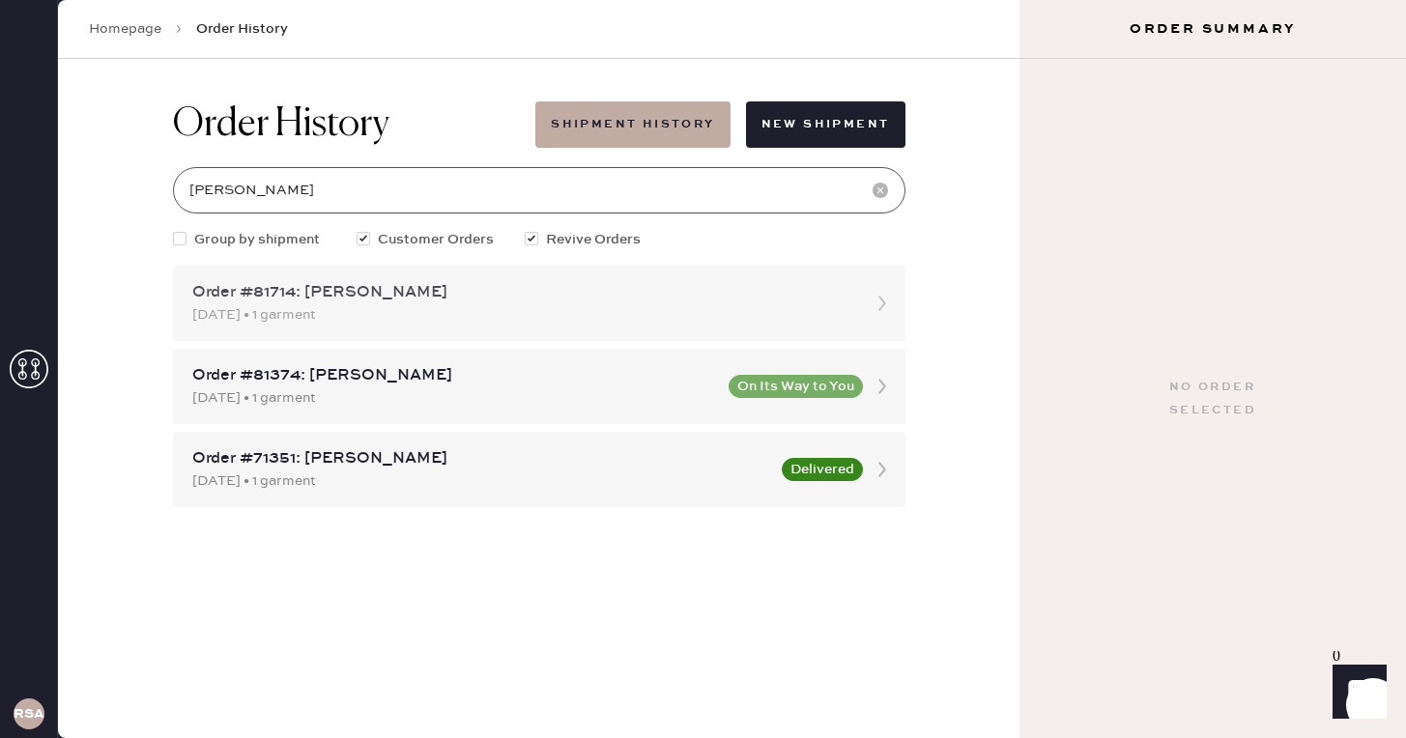
type input "kier"
click at [743, 301] on div "Order #81714: Kiersten Parker" at bounding box center [521, 292] width 659 height 23
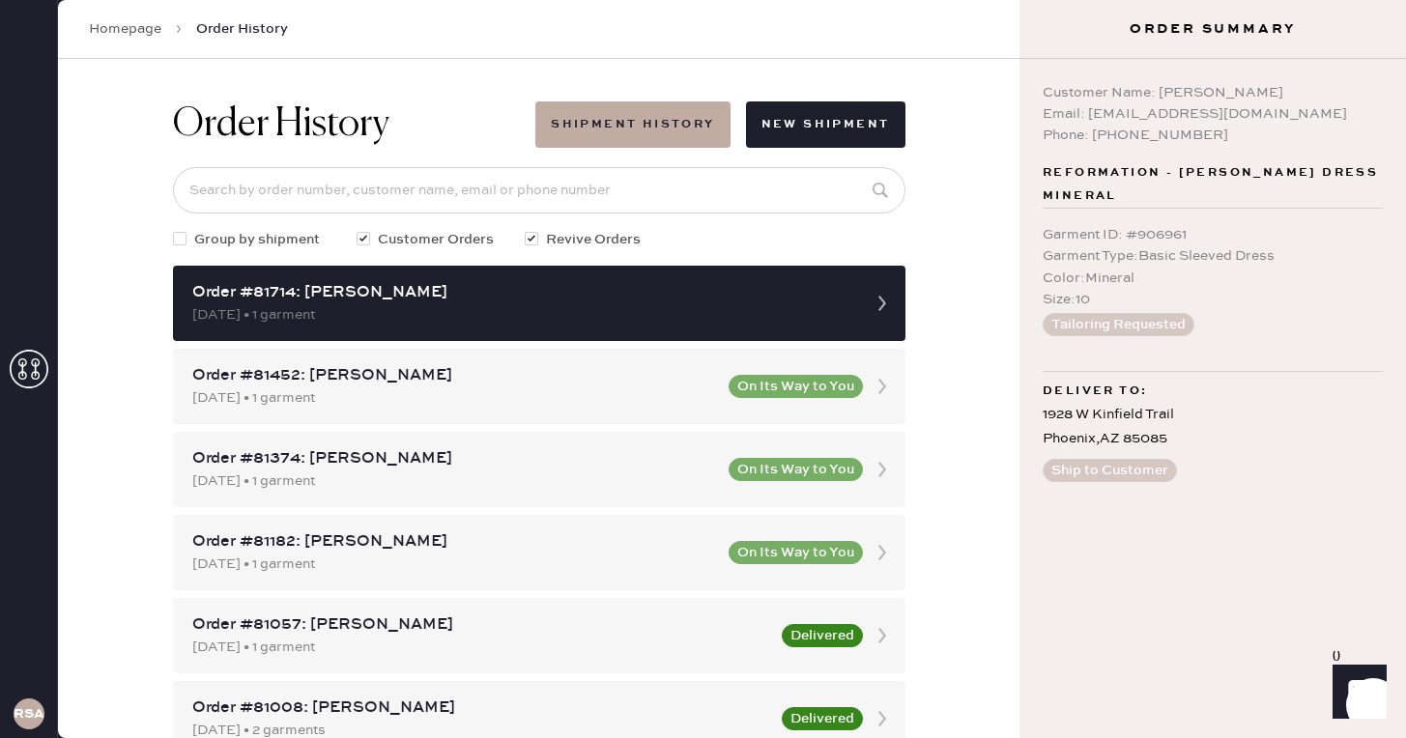
click at [117, 25] on link "Homepage" at bounding box center [125, 28] width 72 height 19
